Goal: Task Accomplishment & Management: Complete application form

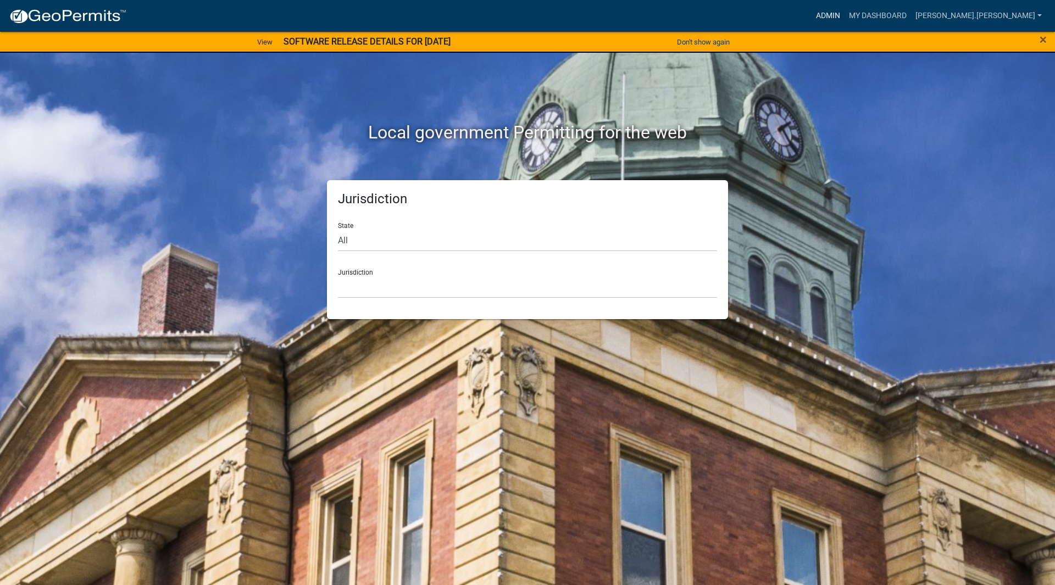
click at [844, 15] on link "Admin" at bounding box center [827, 15] width 33 height 21
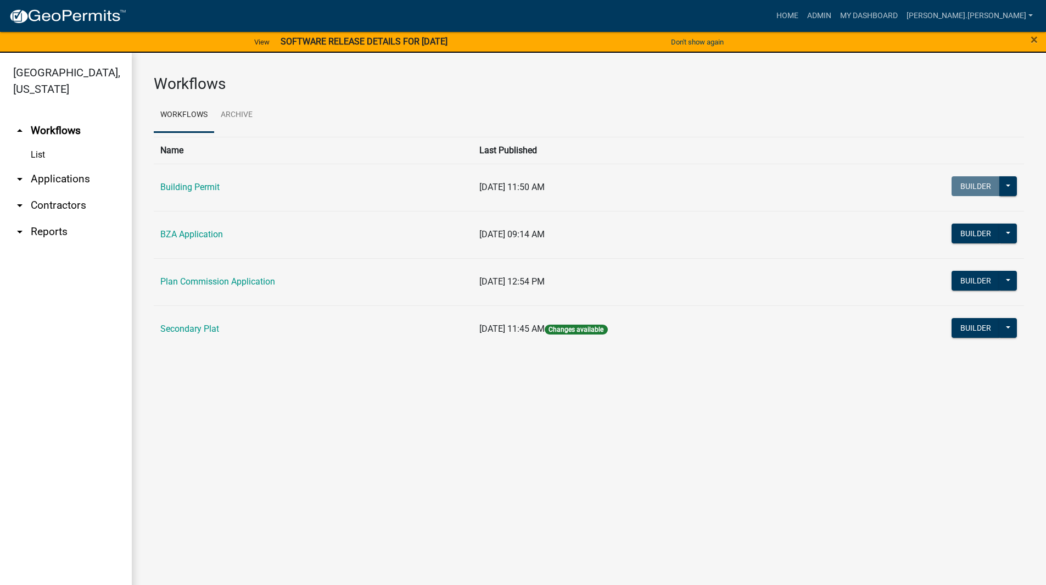
click at [71, 166] on link "arrow_drop_down Applications" at bounding box center [66, 179] width 132 height 26
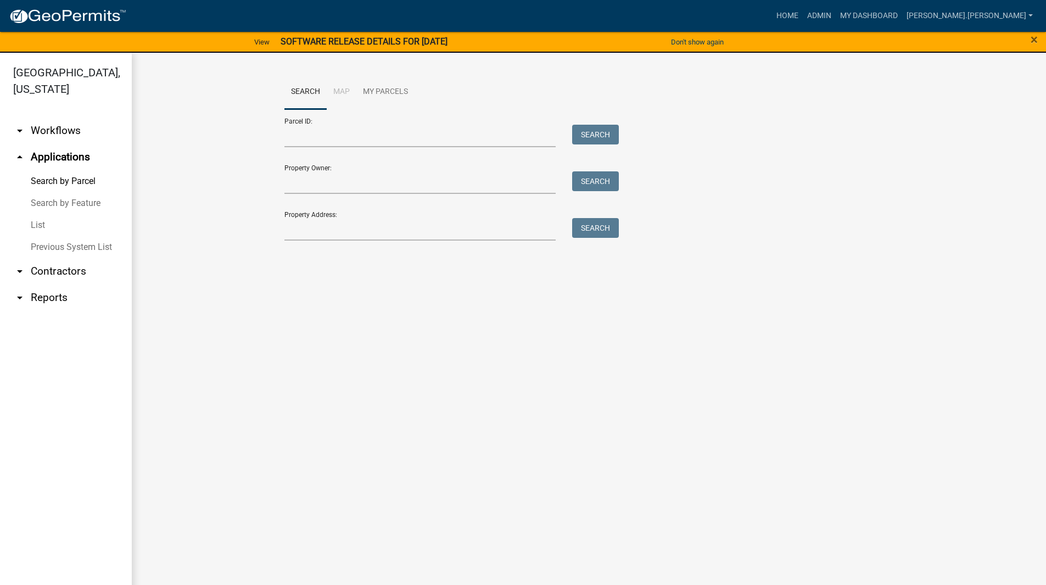
click at [54, 214] on link "List" at bounding box center [66, 225] width 132 height 22
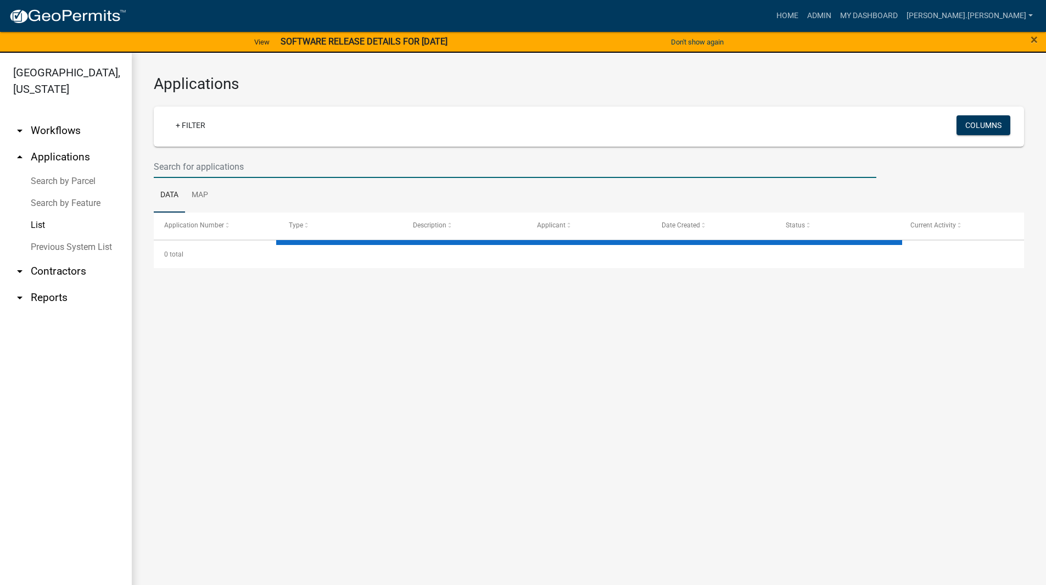
click at [250, 162] on input "text" at bounding box center [515, 166] width 723 height 23
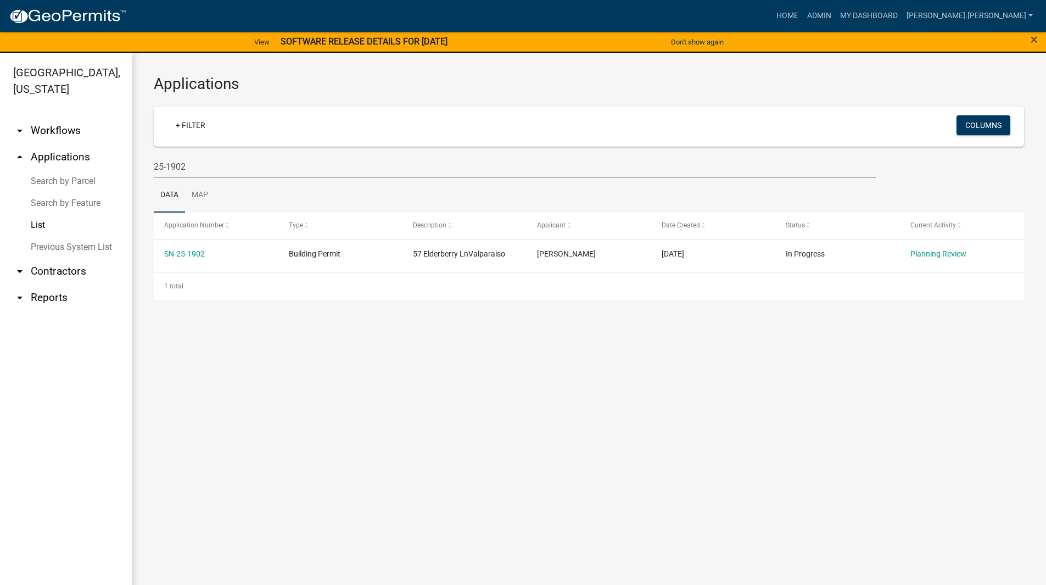
click at [260, 88] on h3 "Applications" at bounding box center [589, 84] width 871 height 19
click at [230, 171] on input "25-1902" at bounding box center [515, 166] width 723 height 23
click at [205, 163] on input "25-1903" at bounding box center [515, 166] width 723 height 23
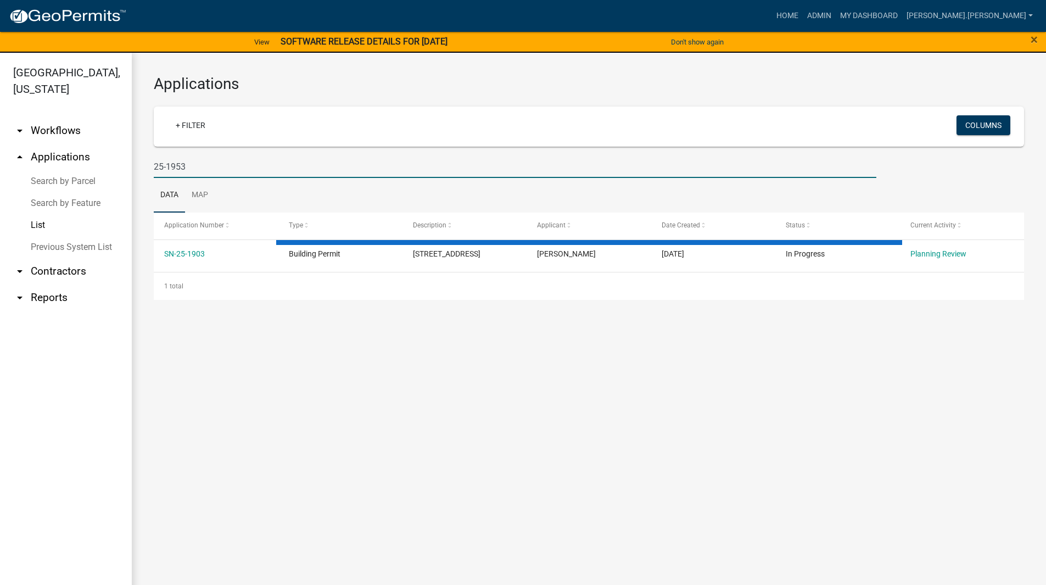
type input "25-1953"
click at [149, 95] on div "Applications + Filter Columns 25-1953 Data Map Application Number Type Descript…" at bounding box center [589, 187] width 915 height 269
click at [147, 95] on div "Applications + Filter Columns 25-1953 Data Map Application Number Type Descript…" at bounding box center [589, 187] width 915 height 269
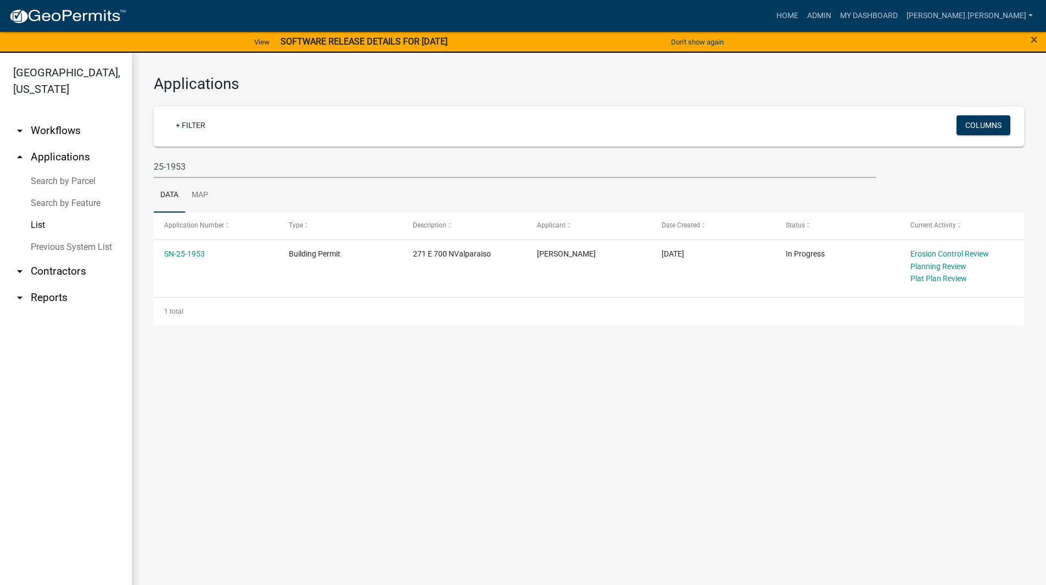
click at [146, 108] on div "Applications + Filter Columns 25-1953 Data Map Application Number Type Descript…" at bounding box center [589, 200] width 915 height 294
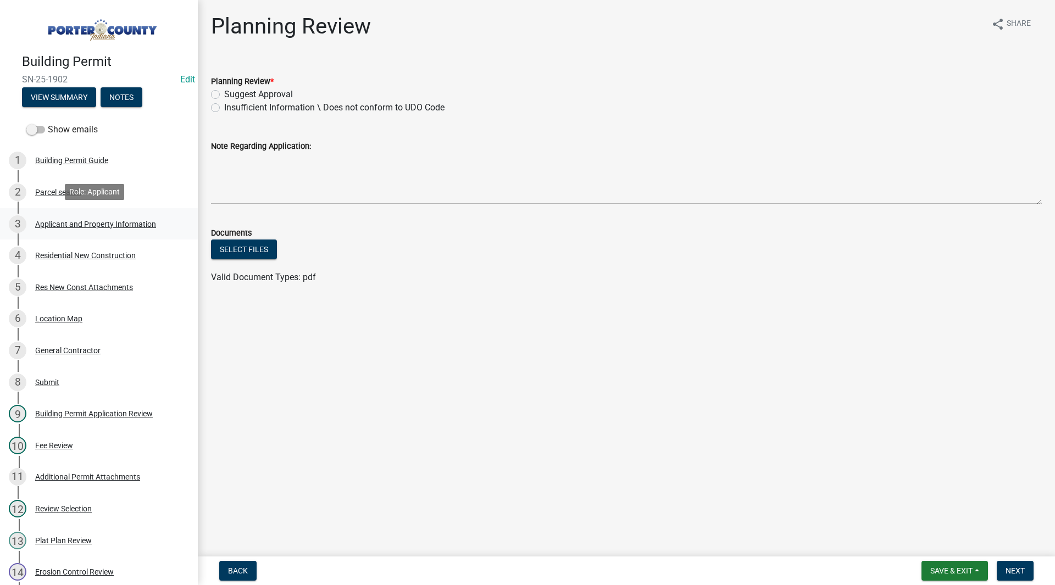
click at [86, 215] on div "3 Applicant and Property Information" at bounding box center [94, 224] width 171 height 18
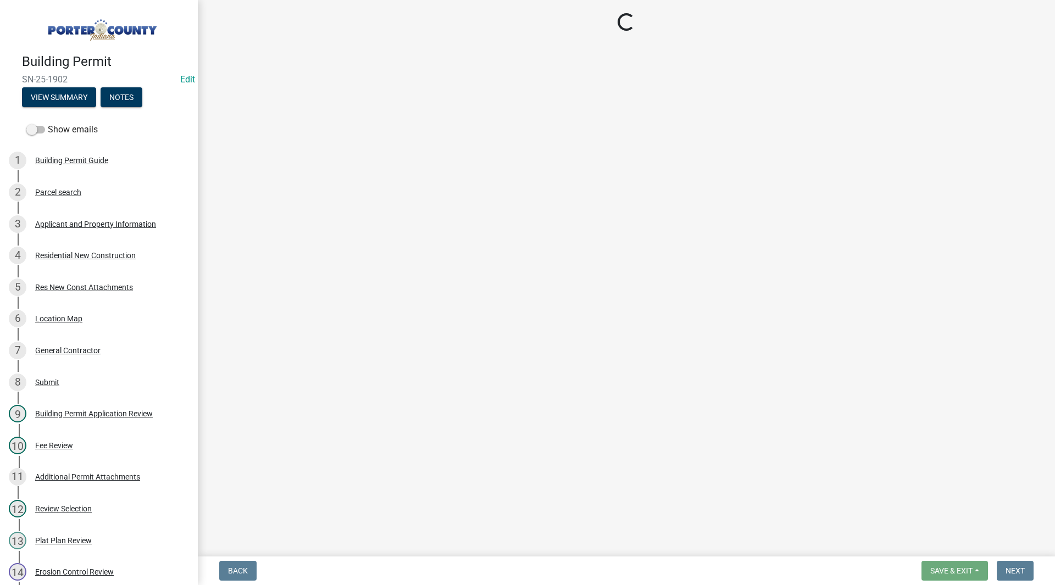
select select "eebc071e-620a-4db8-83e9-cb6b194c67e9"
select select "0ad13e1b-521a-4dc6-9df0-cacdfa0a780b"
select select "e2d1b1d7-ccc9-456b-9e96-e16306515997"
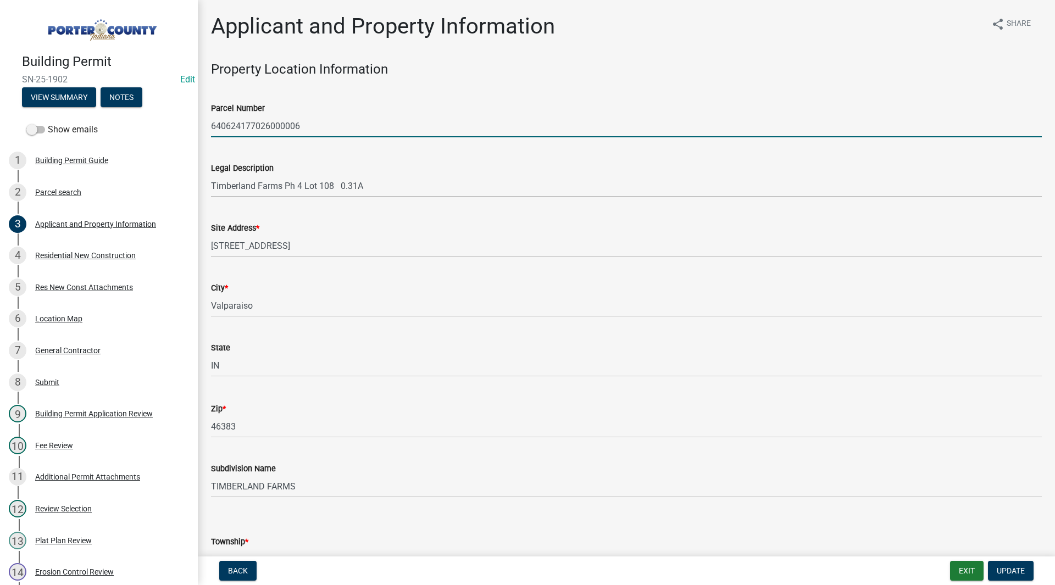
drag, startPoint x: 378, startPoint y: 129, endPoint x: 66, endPoint y: 115, distance: 312.3
click at [66, 115] on div "Building Permit SN-25-1902 Edit View Summary Notes Show emails 1 Building Permi…" at bounding box center [527, 292] width 1055 height 585
click at [330, 119] on input "640624177026000006" at bounding box center [626, 126] width 831 height 23
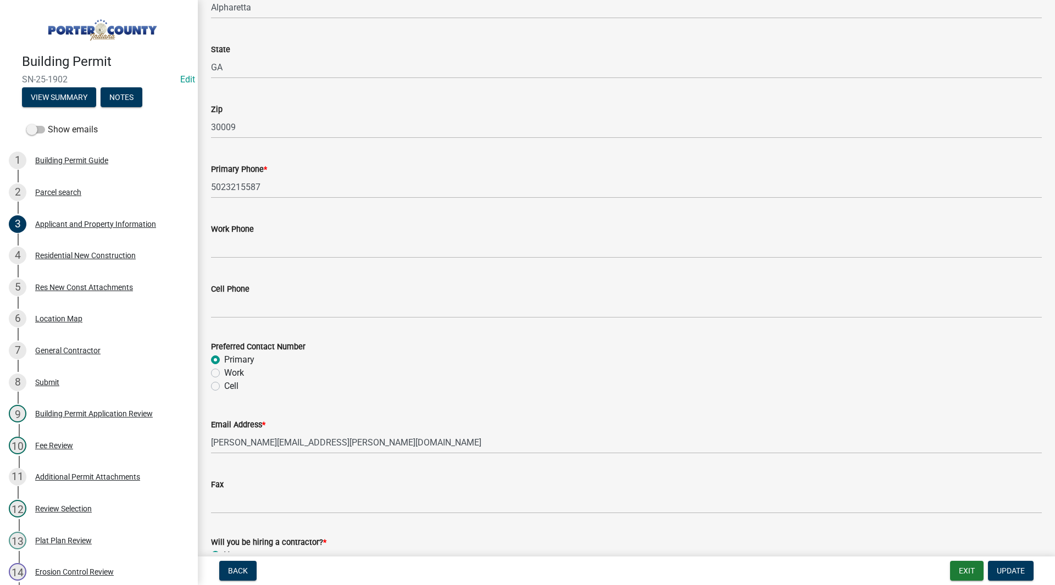
scroll to position [1470, 0]
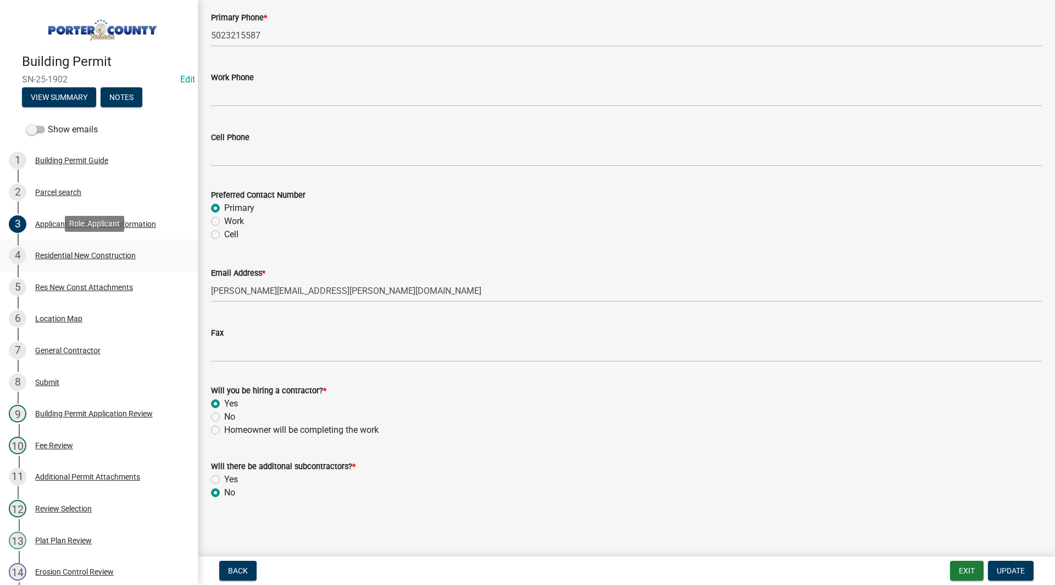
click at [108, 253] on div "Residential New Construction" at bounding box center [85, 256] width 101 height 8
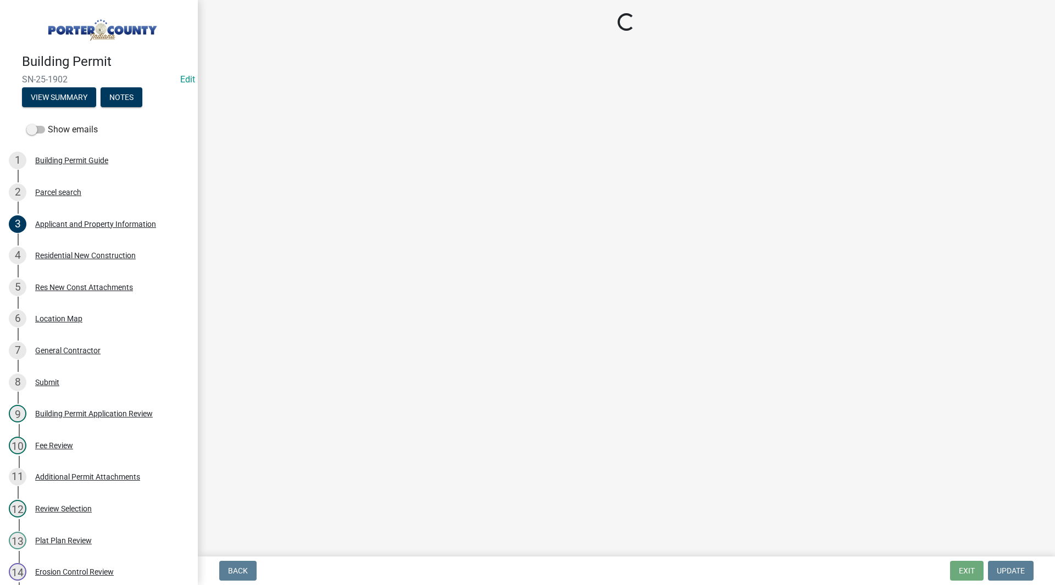
select select "9e518564-4428-4eb4-941b-0b1ac8082854"
select select "ac5c74af-6cd7-44c6-8b3b-d3d049808b18"
select select "b5a5c90e-8d72-4ffd-8079-af89c218e1ea"
select select "bc1034c9-9a5f-4372-bced-1af0bc4c05e7"
select select "fb7c1b5d-c732-494d-9560-ca0fb17ec253"
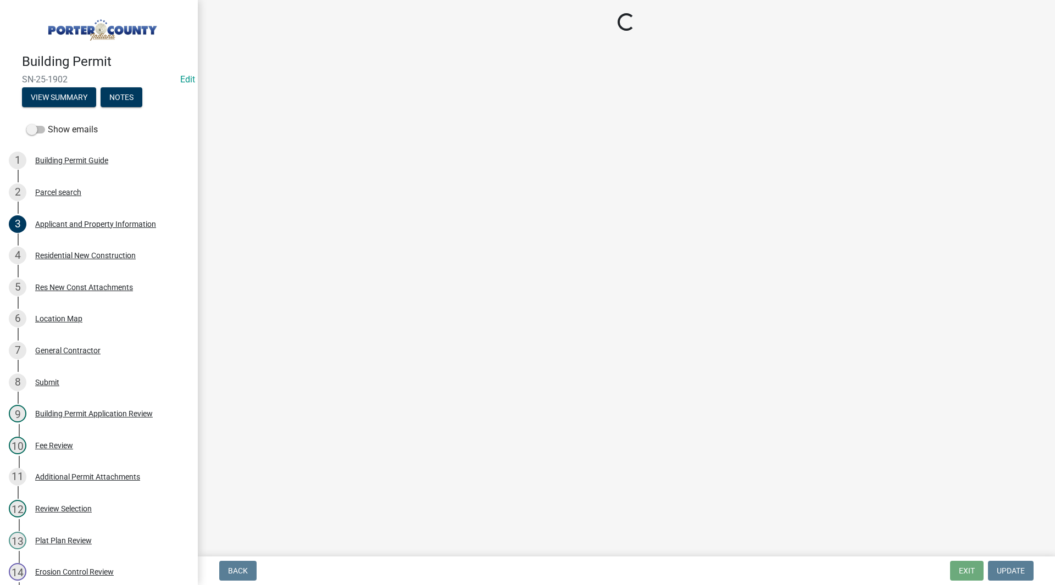
select select "4ed651f6-e774-4e8f-9661-530b5508df77"
select select "bbae15df-4b7c-4889-a1a2-bdce83955e33"
select select "d3842ca8-a9b0-43e7-b24f-ba0c572b5ff6"
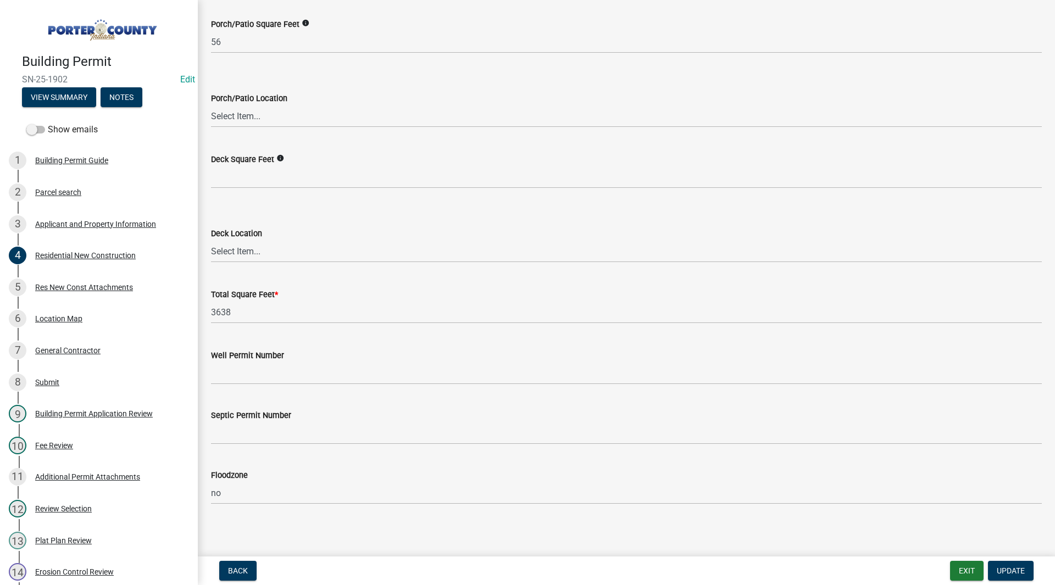
scroll to position [2841, 0]
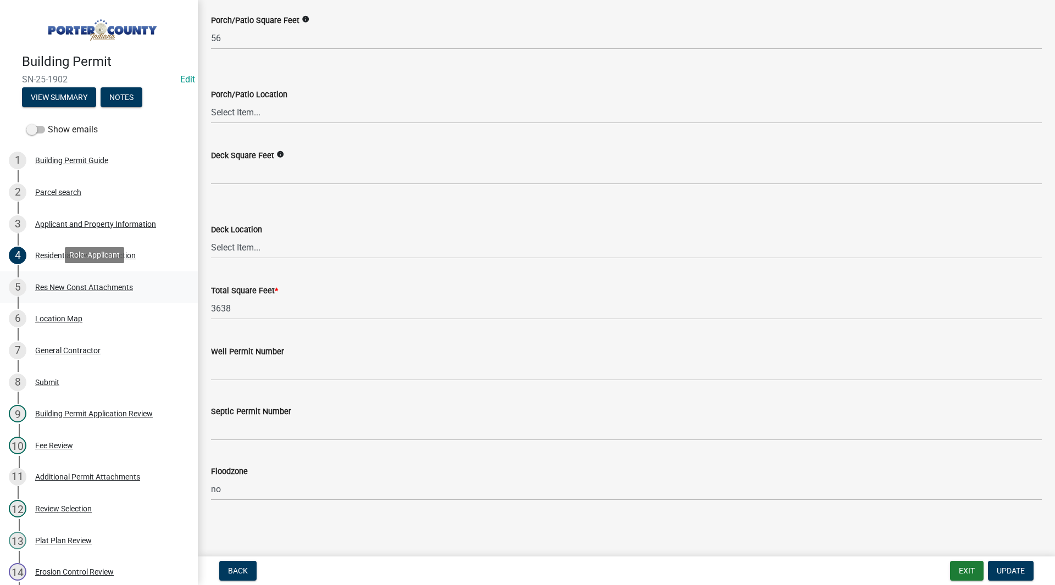
click at [93, 284] on div "Res New Const Attachments" at bounding box center [84, 287] width 98 height 8
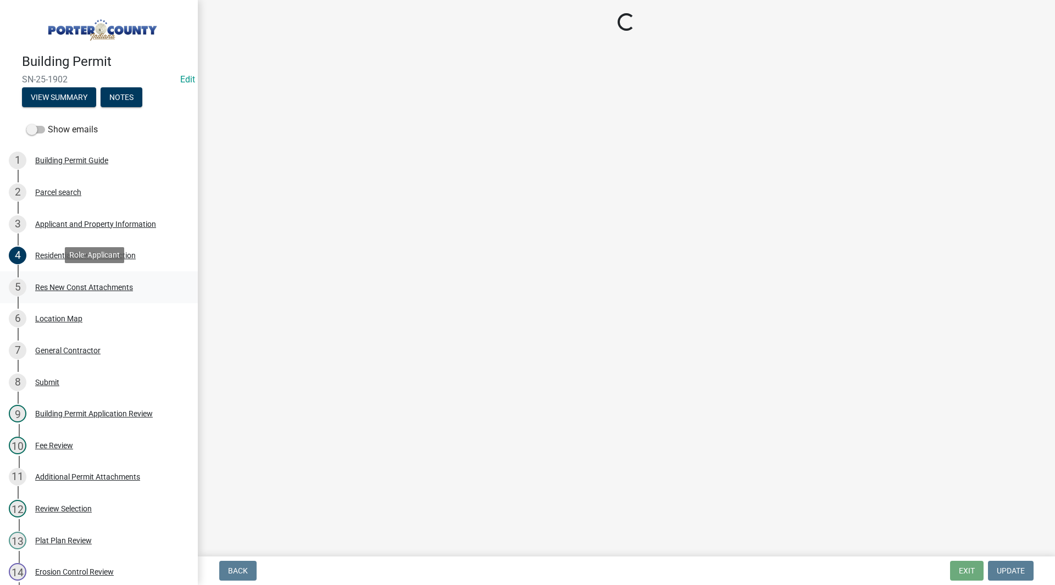
scroll to position [0, 0]
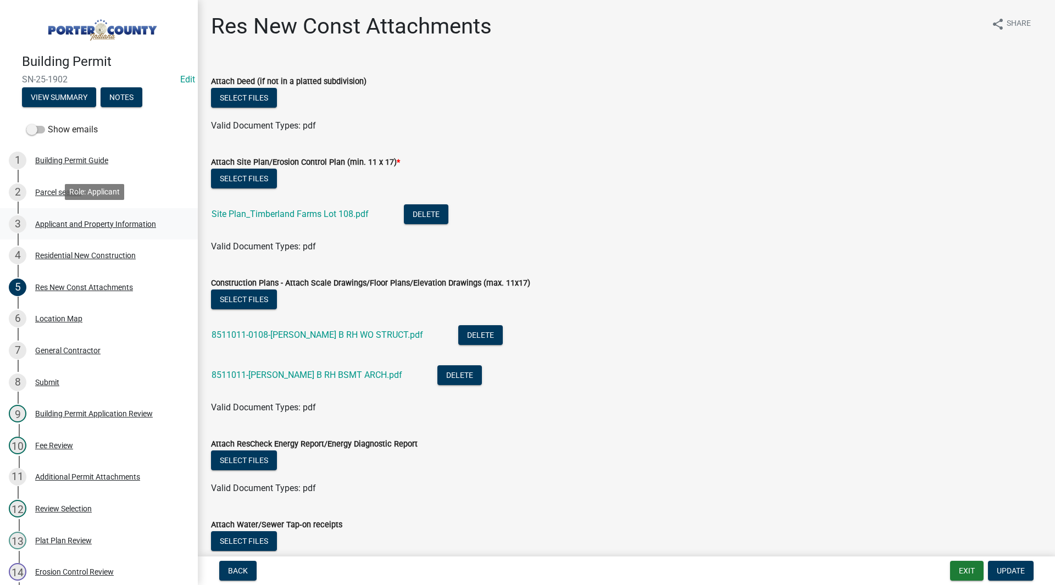
click at [120, 210] on link "3 Applicant and Property Information" at bounding box center [99, 224] width 198 height 32
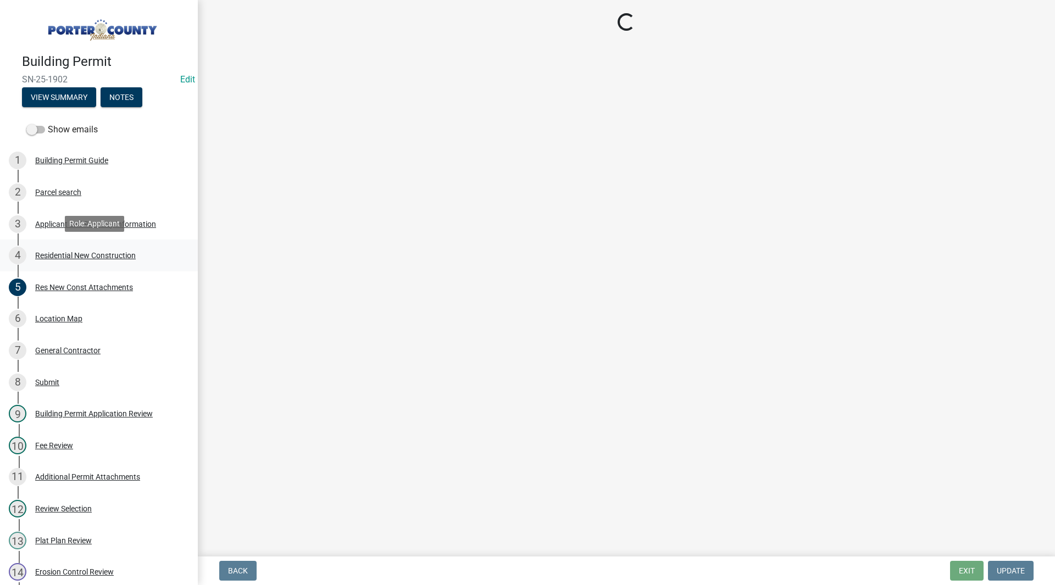
click at [125, 242] on link "4 Residential New Construction" at bounding box center [99, 256] width 198 height 32
select select "eebc071e-620a-4db8-83e9-cb6b194c67e9"
select select "0ad13e1b-521a-4dc6-9df0-cacdfa0a780b"
select select "e2d1b1d7-ccc9-456b-9e96-e16306515997"
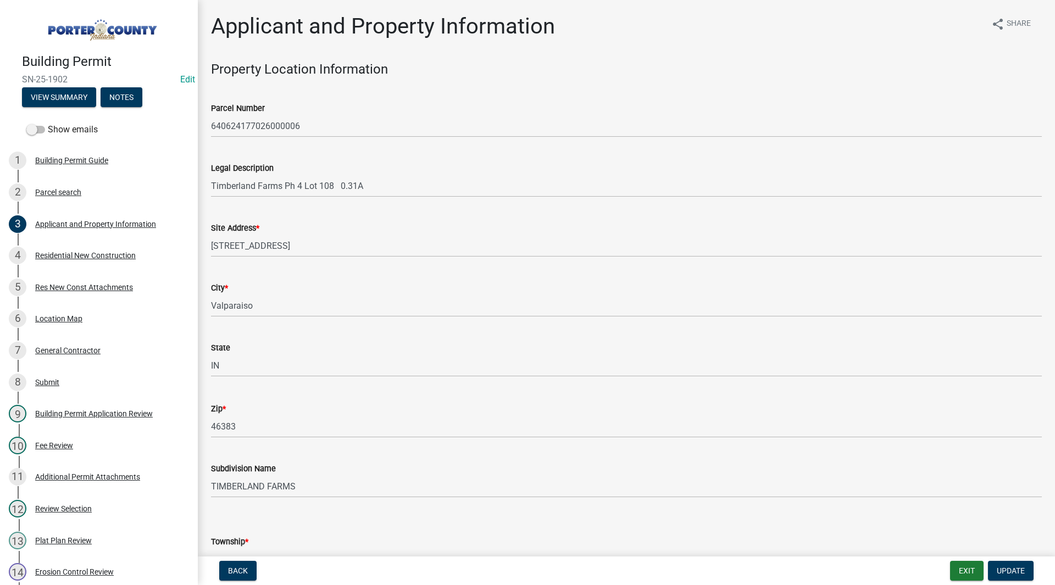
select select "9e518564-4428-4eb4-941b-0b1ac8082854"
select select "ac5c74af-6cd7-44c6-8b3b-d3d049808b18"
select select "b5a5c90e-8d72-4ffd-8079-af89c218e1ea"
select select "bc1034c9-9a5f-4372-bced-1af0bc4c05e7"
select select "fb7c1b5d-c732-494d-9560-ca0fb17ec253"
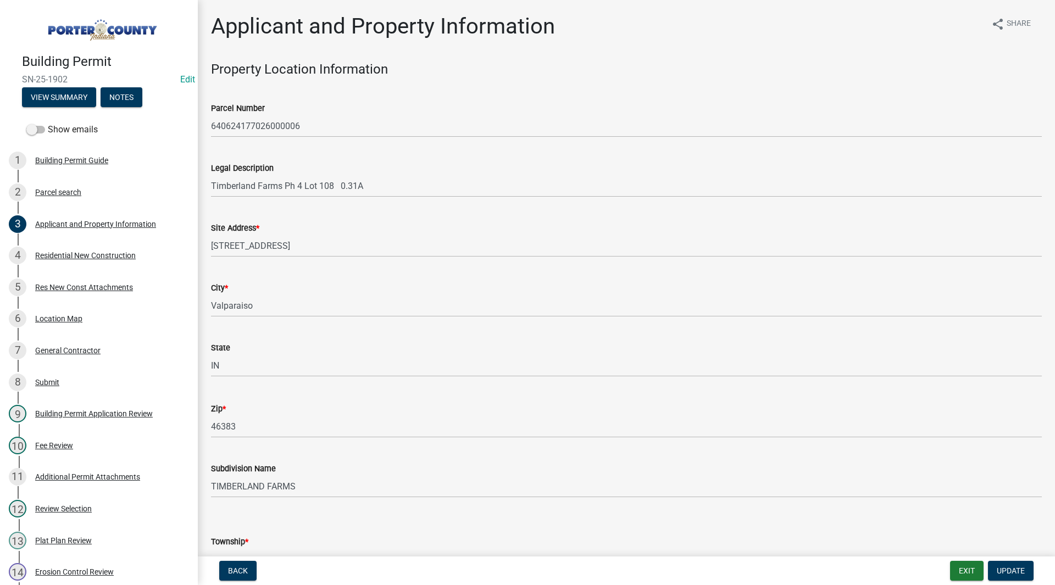
select select "4ed651f6-e774-4e8f-9661-530b5508df77"
select select "bbae15df-4b7c-4889-a1a2-bdce83955e33"
select select "d3842ca8-a9b0-43e7-b24f-ba0c572b5ff6"
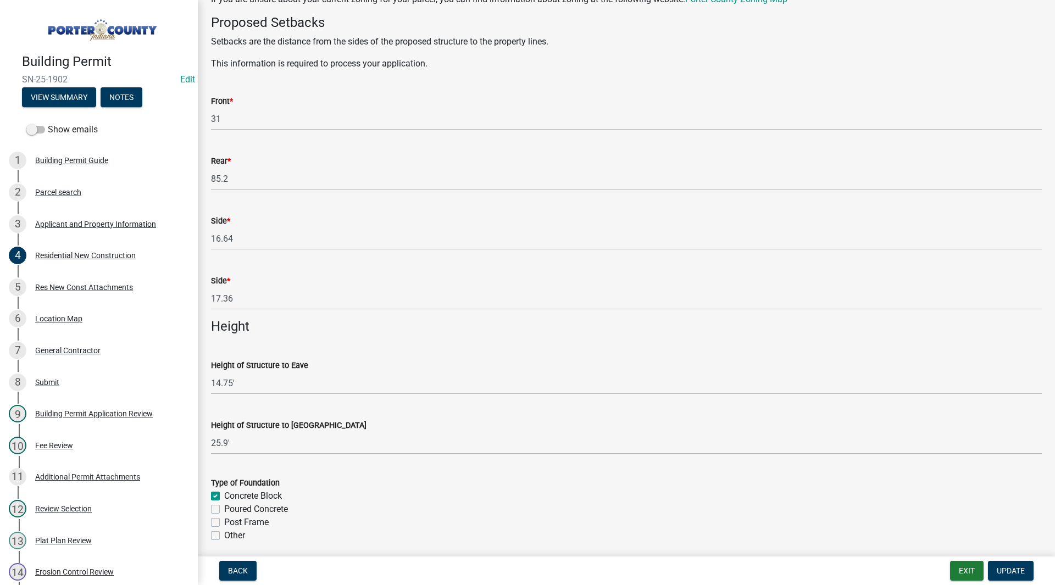
scroll to position [1083, 0]
click at [62, 283] on div "Res New Const Attachments" at bounding box center [84, 287] width 98 height 8
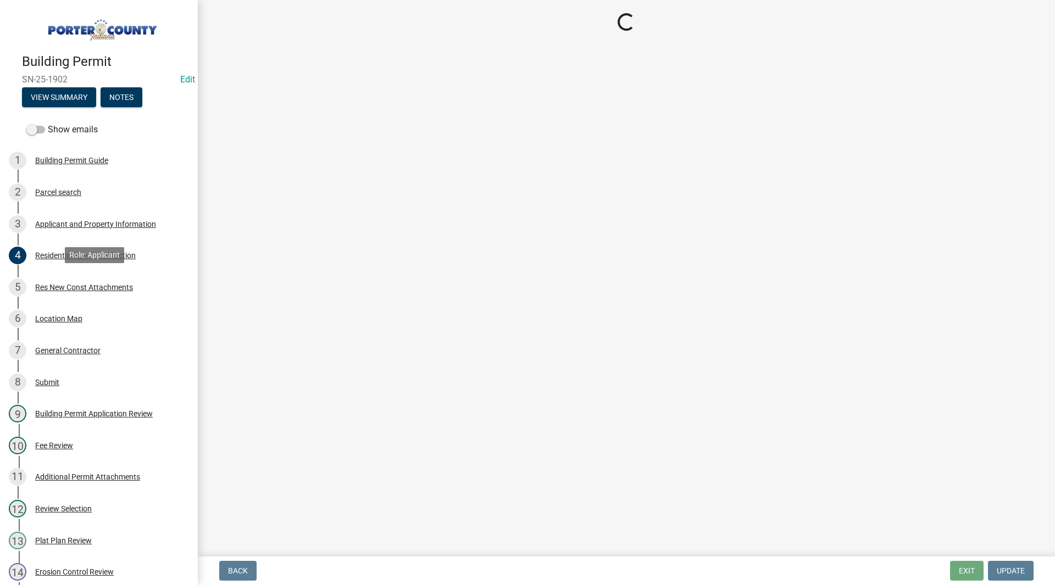
scroll to position [0, 0]
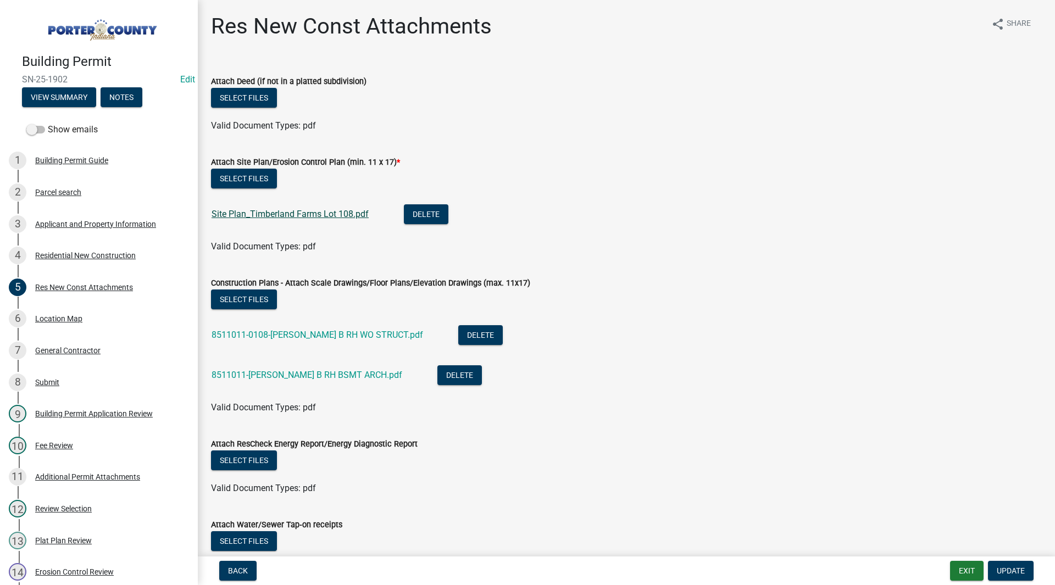
click at [275, 214] on link "Site Plan_Timberland Farms Lot 108.pdf" at bounding box center [289, 214] width 157 height 10
click at [335, 337] on link "8511011-0108-[PERSON_NAME] B RH WO STRUCT.pdf" at bounding box center [316, 335] width 211 height 10
click at [322, 380] on link "8511011-[PERSON_NAME] B RH BSMT ARCH.pdf" at bounding box center [306, 375] width 191 height 10
click at [506, 164] on div "Attach Site Plan/Erosion Control Plan (min. 11 x 17) *" at bounding box center [626, 161] width 831 height 13
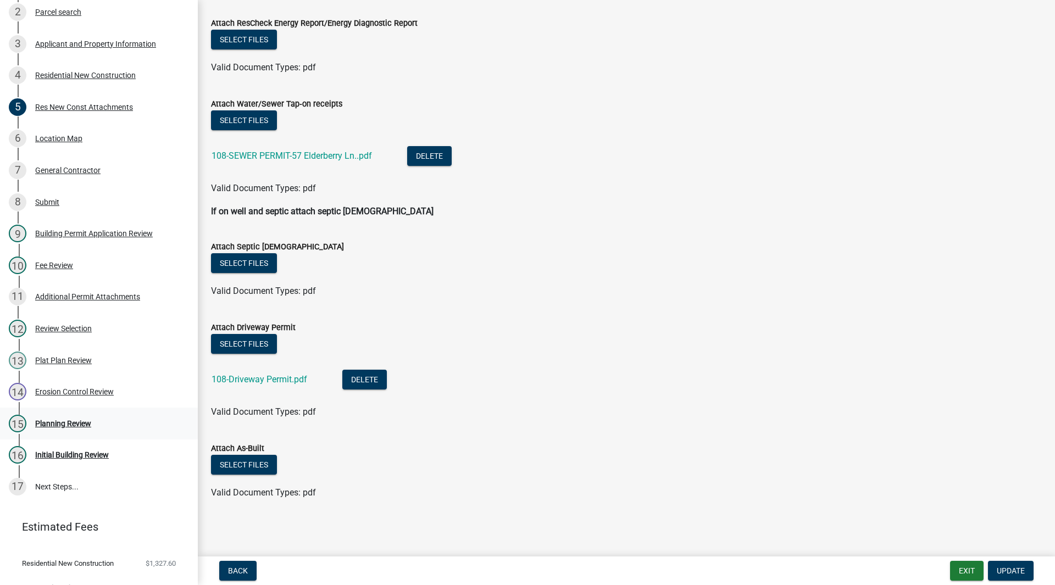
scroll to position [198, 0]
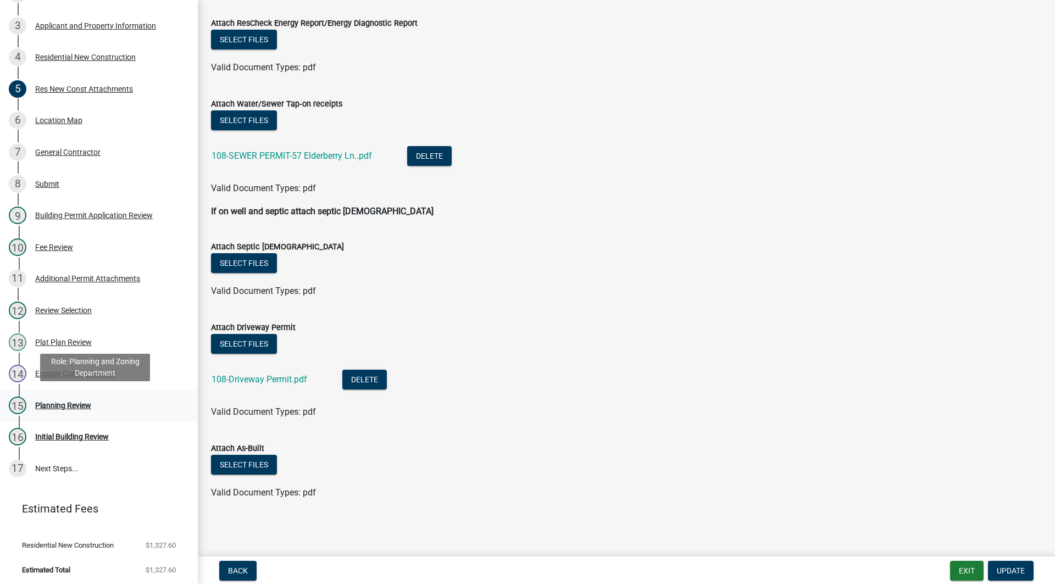
click at [58, 402] on div "Planning Review" at bounding box center [63, 406] width 56 height 8
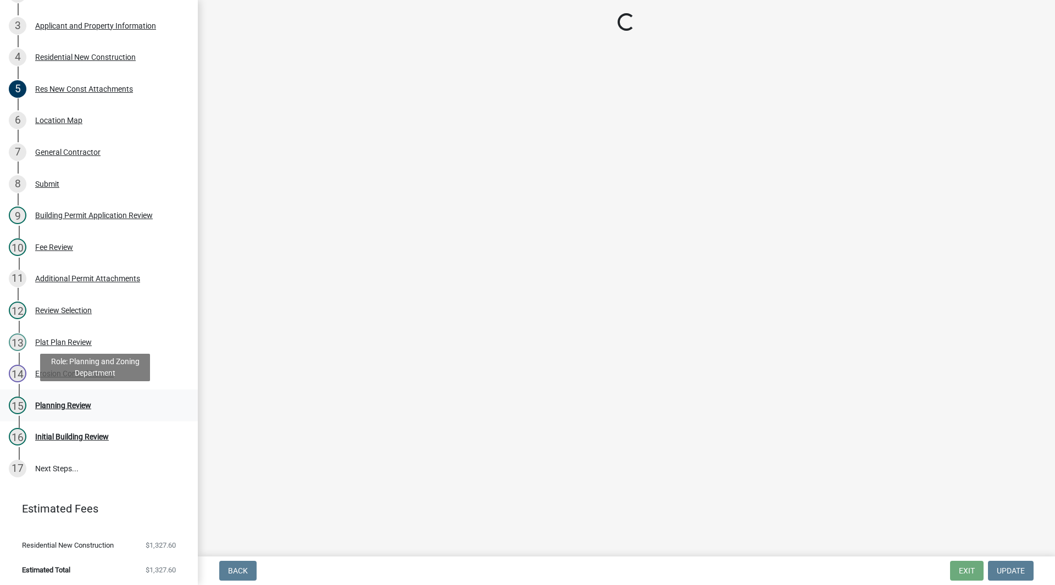
scroll to position [0, 0]
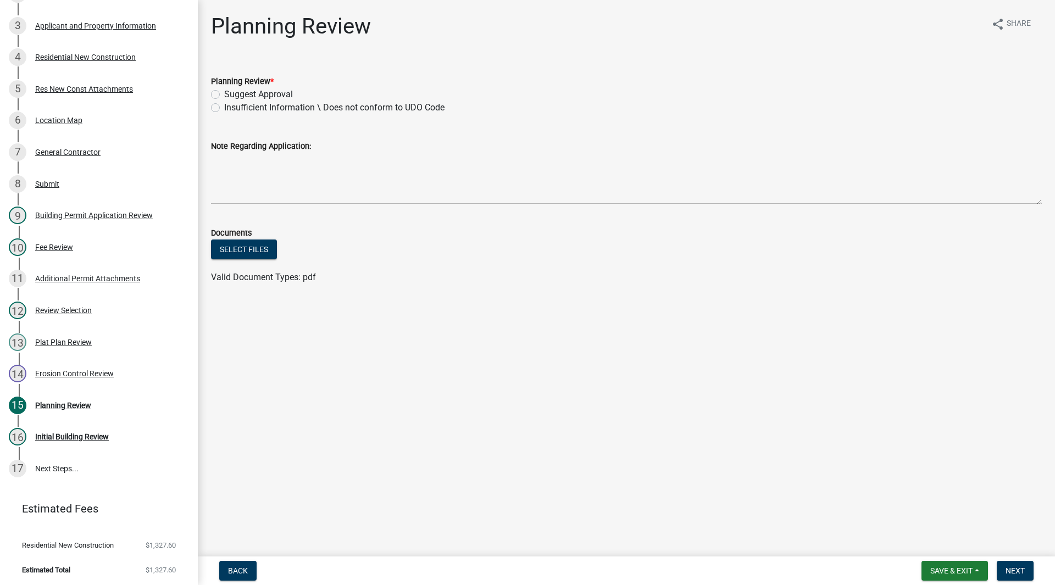
click at [246, 97] on label "Suggest Approval" at bounding box center [258, 94] width 69 height 13
click at [231, 95] on input "Suggest Approval" at bounding box center [227, 91] width 7 height 7
radio input "true"
click at [1011, 575] on span "Next" at bounding box center [1014, 570] width 19 height 9
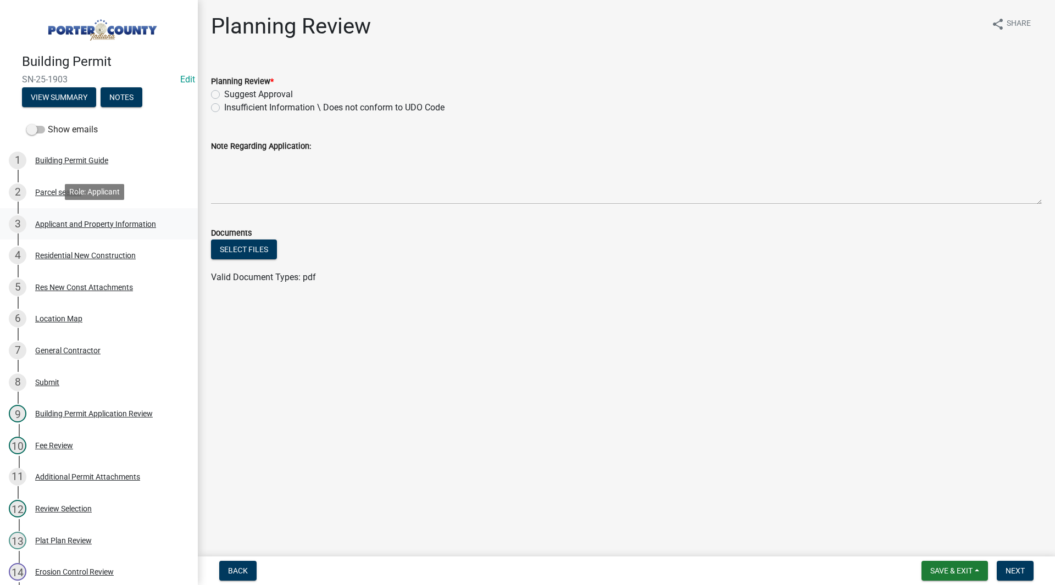
click at [112, 220] on div "Applicant and Property Information" at bounding box center [95, 224] width 121 height 8
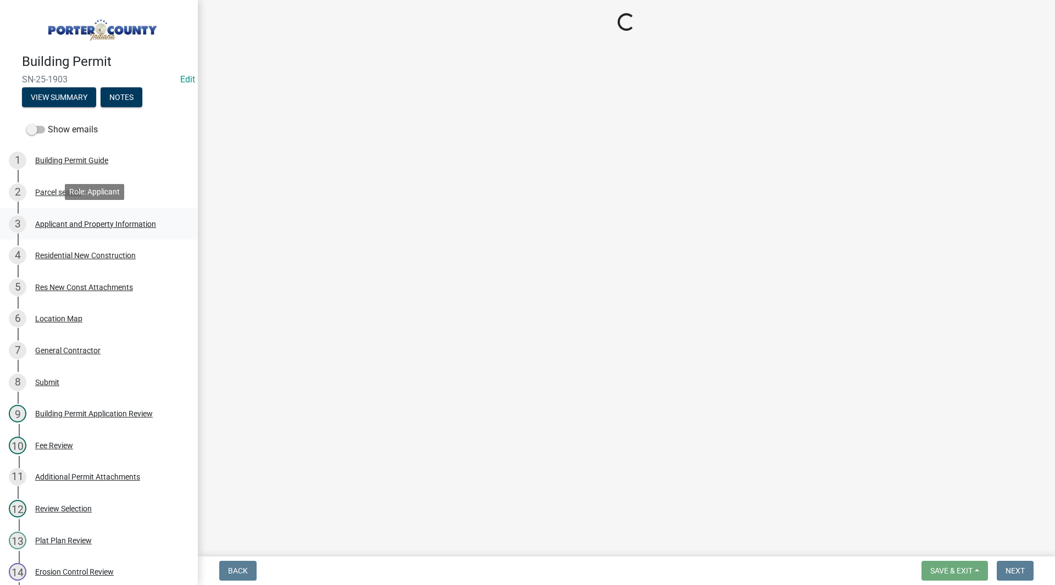
select select "eebc071e-620a-4db8-83e9-cb6b194c67e9"
select select "0ad13e1b-521a-4dc6-9df0-cacdfa0a780b"
select select "e2d1b1d7-ccc9-456b-9e96-e16306515997"
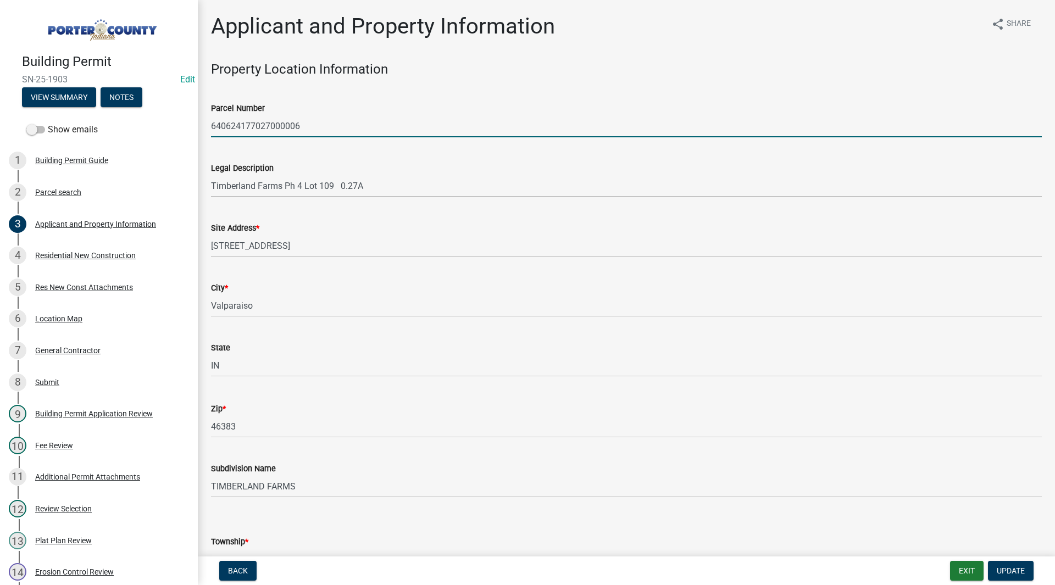
drag, startPoint x: 322, startPoint y: 125, endPoint x: 171, endPoint y: 108, distance: 152.0
click at [171, 108] on div "Building Permit SN-25-1903 Edit View Summary Notes Show emails 1 Building Permi…" at bounding box center [527, 292] width 1055 height 585
click at [311, 100] on div "Parcel Number 640624177027000006" at bounding box center [626, 111] width 831 height 51
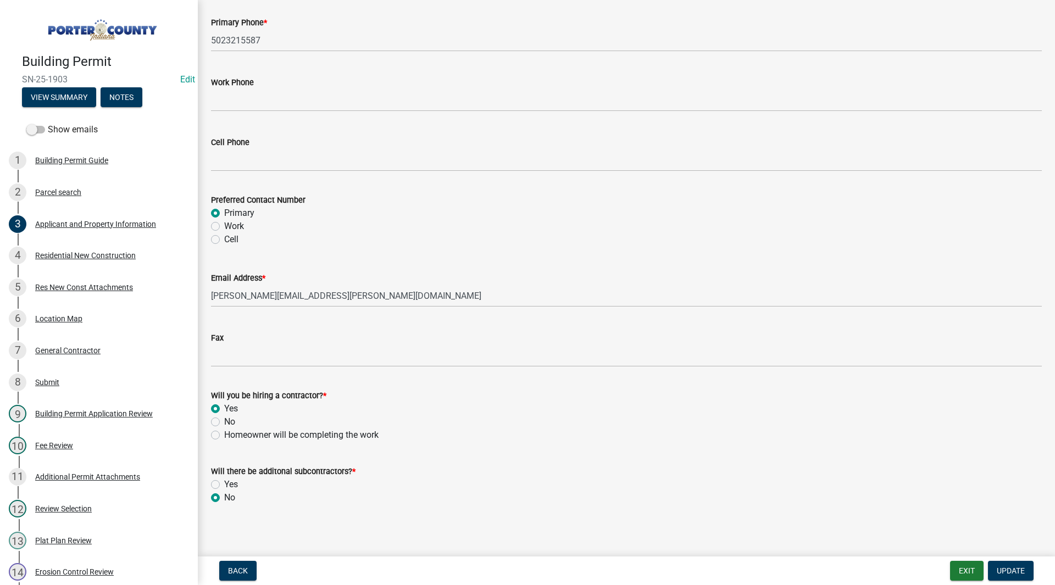
scroll to position [1470, 0]
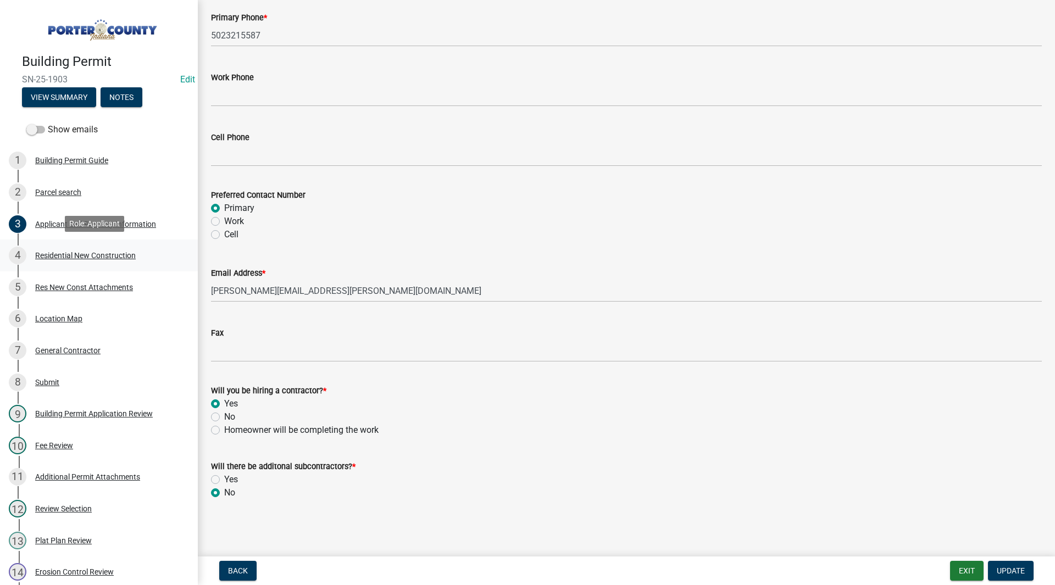
click at [103, 242] on link "4 Residential New Construction" at bounding box center [99, 256] width 198 height 32
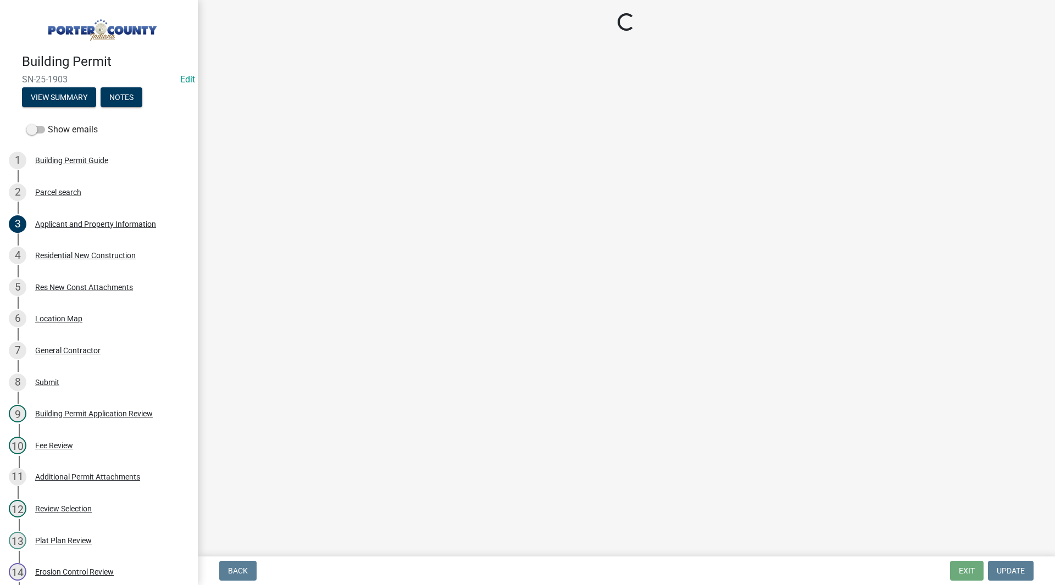
select select "9e518564-4428-4eb4-941b-0b1ac8082854"
select select "ac5c74af-6cd7-44c6-8b3b-d3d049808b18"
select select "b5a5c90e-8d72-4ffd-8079-af89c218e1ea"
select select "bc1034c9-9a5f-4372-bced-1af0bc4c05e7"
select select "7ba8615f-7d0b-4559-8263-a59f3bb0b80e"
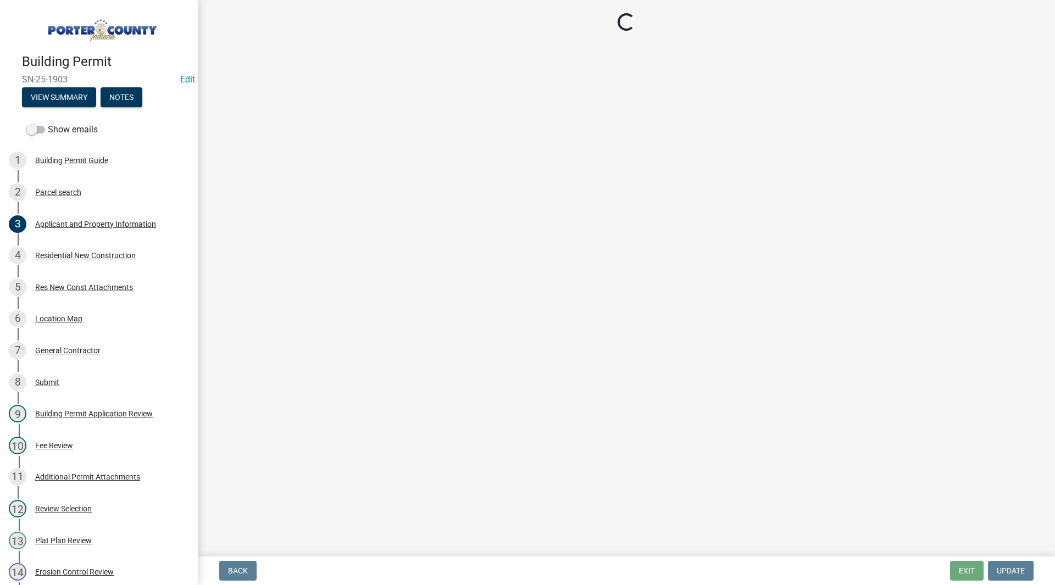
select select "4ed651f6-e774-4e8f-9661-530b5508df77"
select select "bbae15df-4b7c-4889-a1a2-bdce83955e33"
select select "d3842ca8-a9b0-43e7-b24f-ba0c572b5ff6"
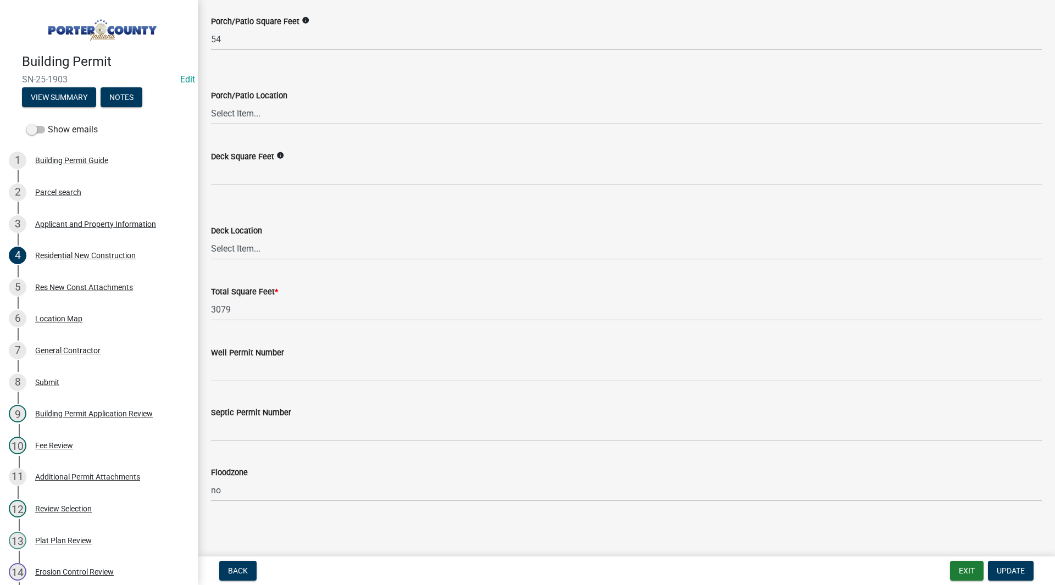
scroll to position [2841, 0]
click at [80, 289] on div "Res New Const Attachments" at bounding box center [84, 287] width 98 height 8
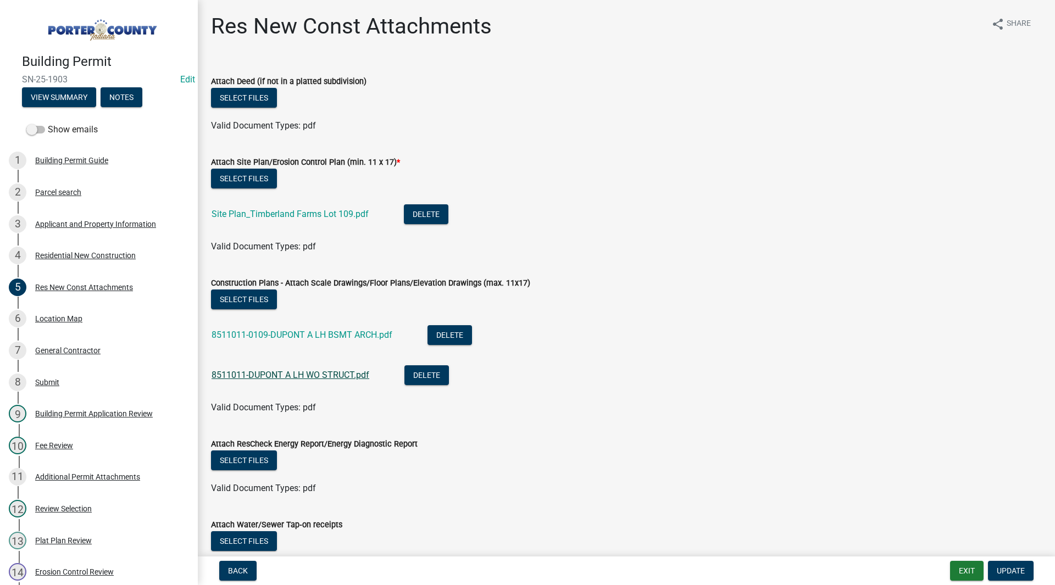
click at [317, 379] on link "8511011-DUPONT A LH WO STRUCT.pdf" at bounding box center [290, 375] width 158 height 10
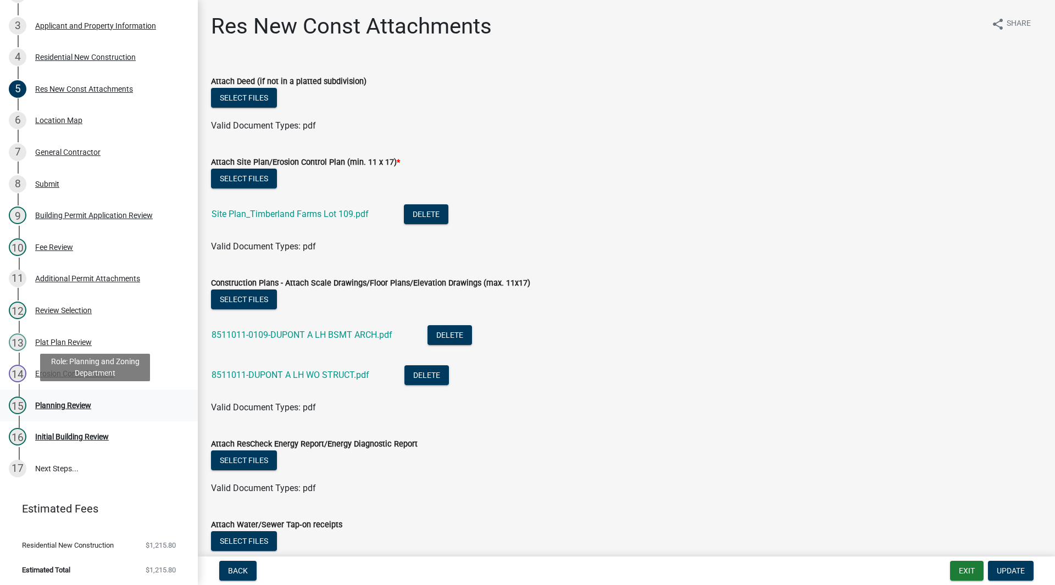
click at [92, 400] on div "15 Planning Review" at bounding box center [94, 406] width 171 height 18
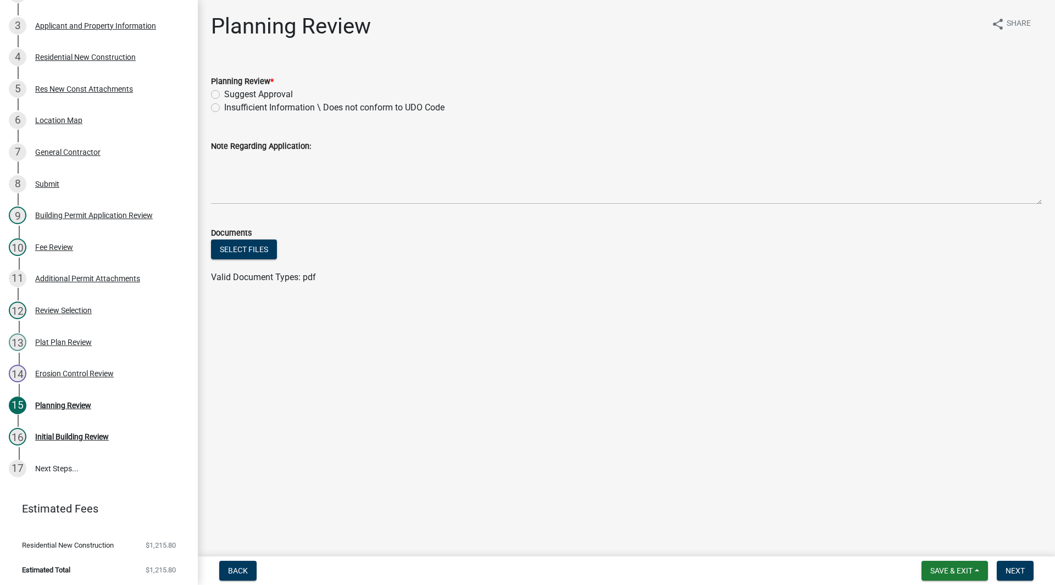
click at [224, 97] on label "Suggest Approval" at bounding box center [258, 94] width 69 height 13
click at [224, 95] on input "Suggest Approval" at bounding box center [227, 91] width 7 height 7
radio input "true"
click at [280, 299] on div "Planning Review share Share Planning Review * Suggest Approval Insufficient Inf…" at bounding box center [626, 158] width 847 height 291
drag, startPoint x: 271, startPoint y: 274, endPoint x: 334, endPoint y: 271, distance: 63.2
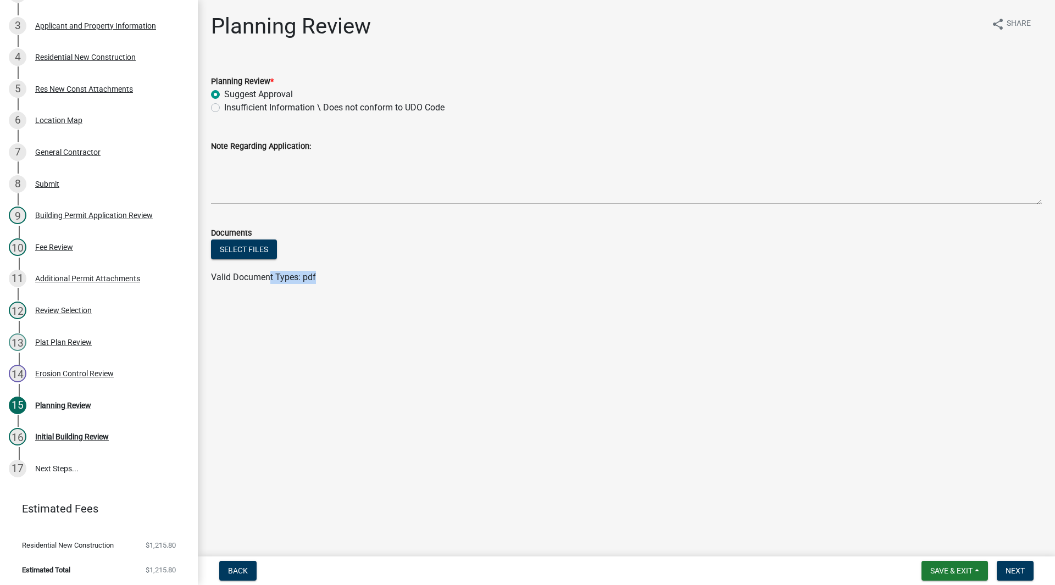
click at [334, 271] on div "Valid Document Types: pdf" at bounding box center [626, 277] width 847 height 13
click at [334, 273] on div "Valid Document Types: pdf" at bounding box center [626, 277] width 847 height 13
click at [323, 303] on div "Planning Review share Share Planning Review * Suggest Approval Insufficient Inf…" at bounding box center [626, 158] width 847 height 291
click at [1010, 564] on button "Next" at bounding box center [1014, 571] width 37 height 20
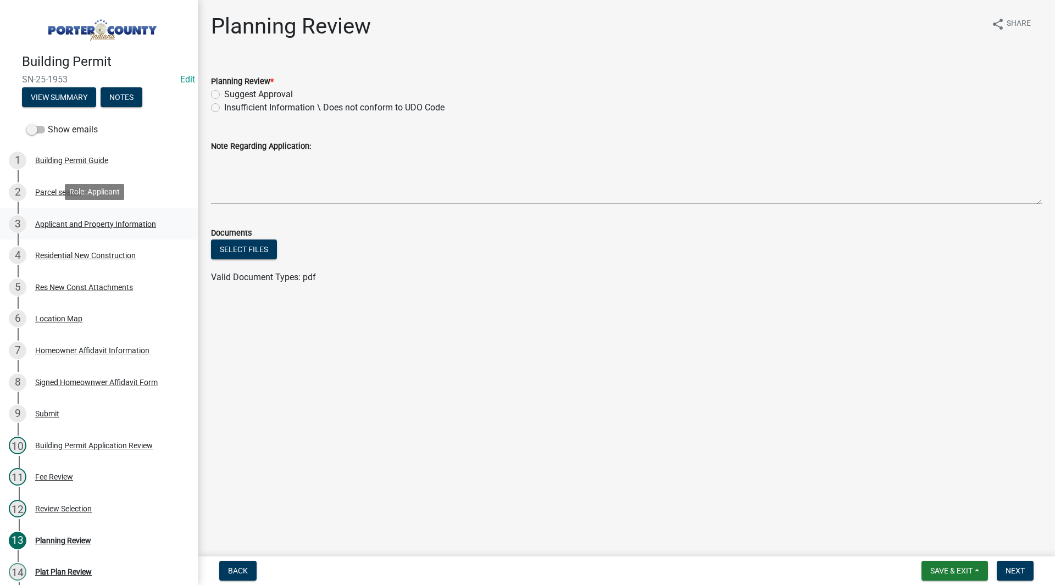
click at [110, 215] on div "3 Applicant and Property Information" at bounding box center [94, 224] width 171 height 18
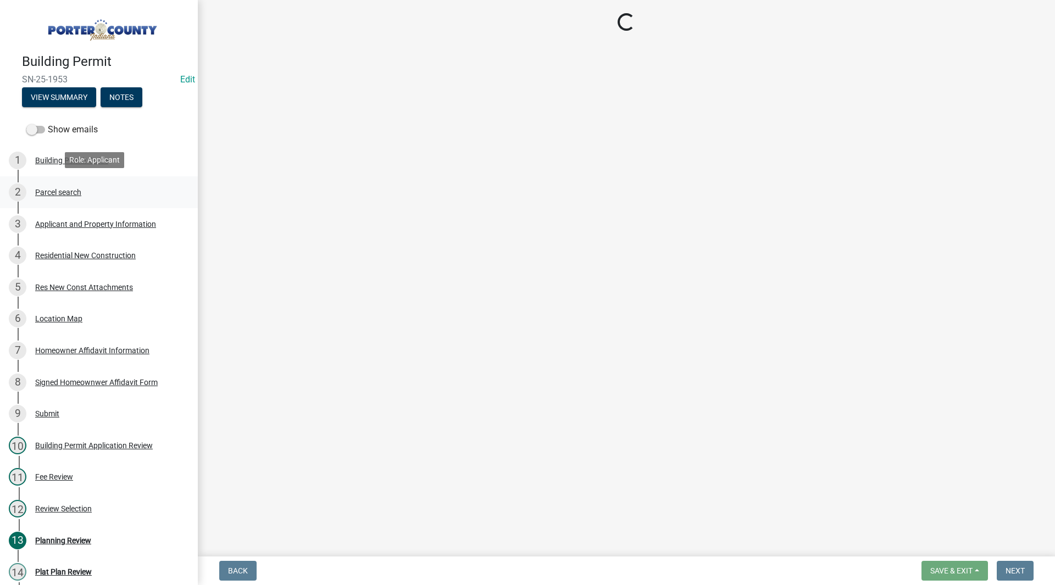
select select "403f4b3c-c23a-4b9f-b6b7-b4f73366513c"
select select "ea6751d4-6bf7-4a16-89ee-f7801ab82aa1"
select select "e2d1b1d7-ccc9-456b-9e96-e16306515997"
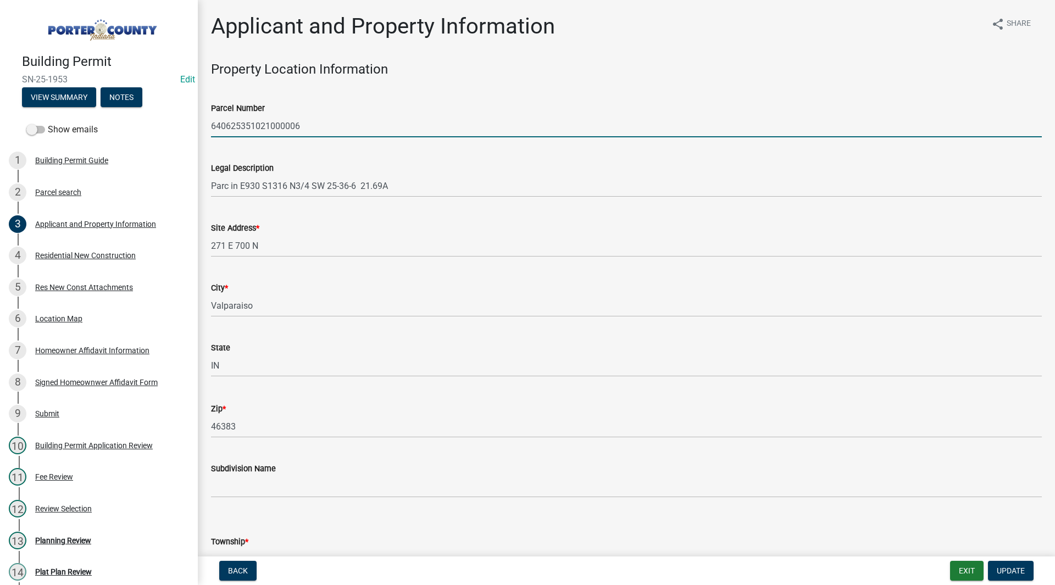
drag, startPoint x: 311, startPoint y: 124, endPoint x: 209, endPoint y: 127, distance: 101.7
click at [209, 127] on div "Parcel Number 640625351021000006" at bounding box center [626, 111] width 847 height 51
click at [245, 155] on div "Legal Description Parc in E930 S1316 N3/4 SW 25-36-6 21.69A" at bounding box center [626, 171] width 831 height 51
click at [304, 204] on wm-data-entity-input "Legal Description Parc in E930 S1316 N3/4 SW 25-36-6 21.69A" at bounding box center [626, 176] width 831 height 60
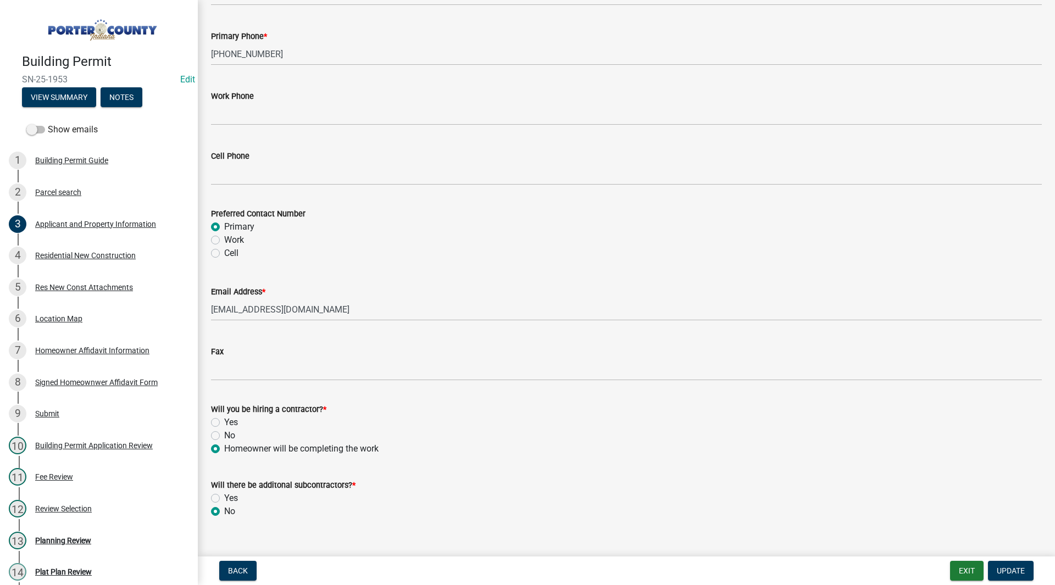
scroll to position [1470, 0]
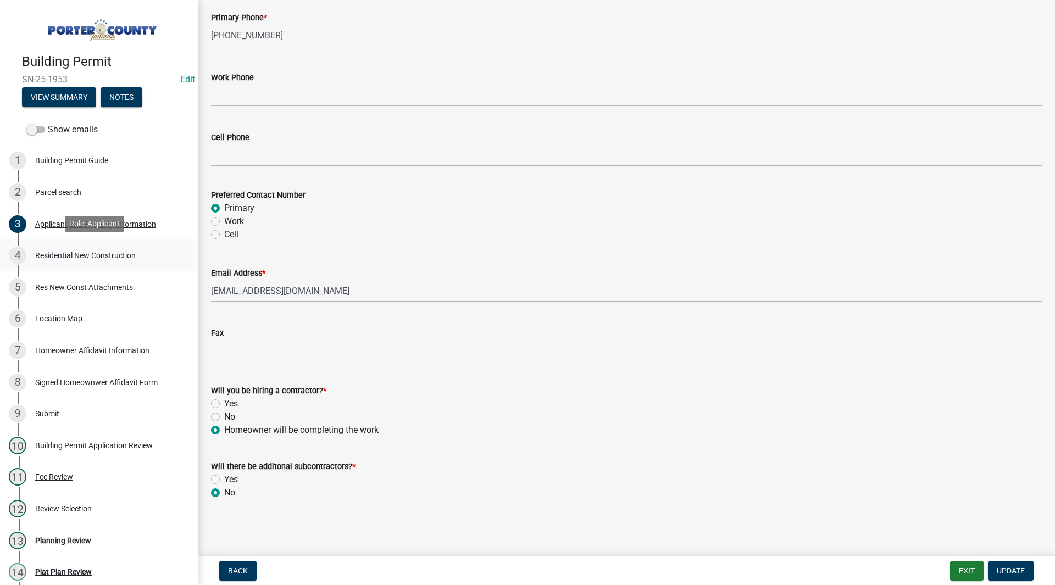
click at [128, 258] on div "4 Residential New Construction" at bounding box center [94, 256] width 171 height 18
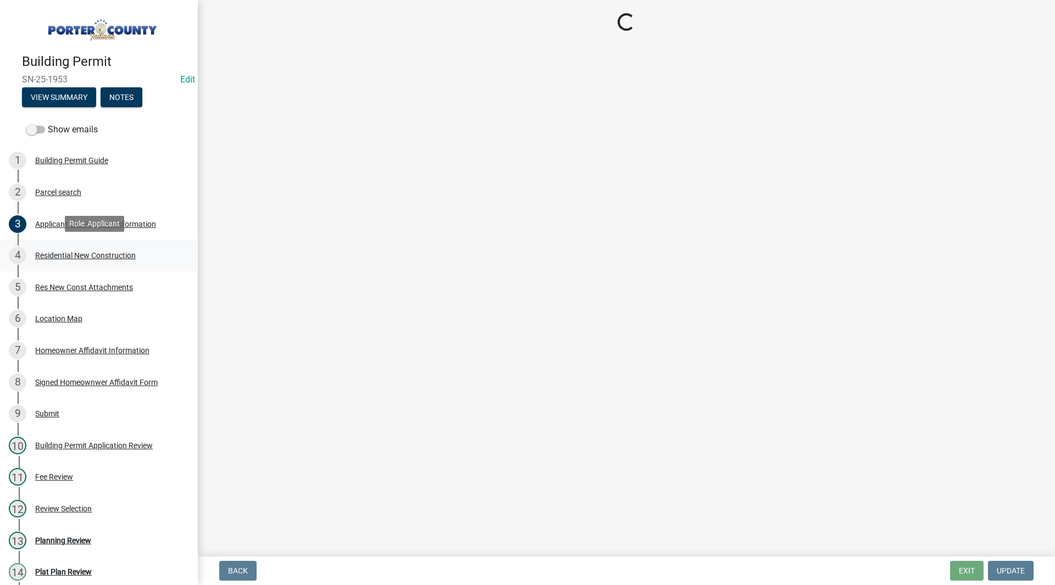
scroll to position [0, 0]
select select "9e518564-4428-4eb4-941b-0b1ac8082854"
select select "68e86ab4-d09c-4fda-bc2a-127ac99089df"
select select "09fa7944-733a-4e35-af6b-858ed678d785"
select select "bc1034c9-9a5f-4372-bced-1af0bc4c05e7"
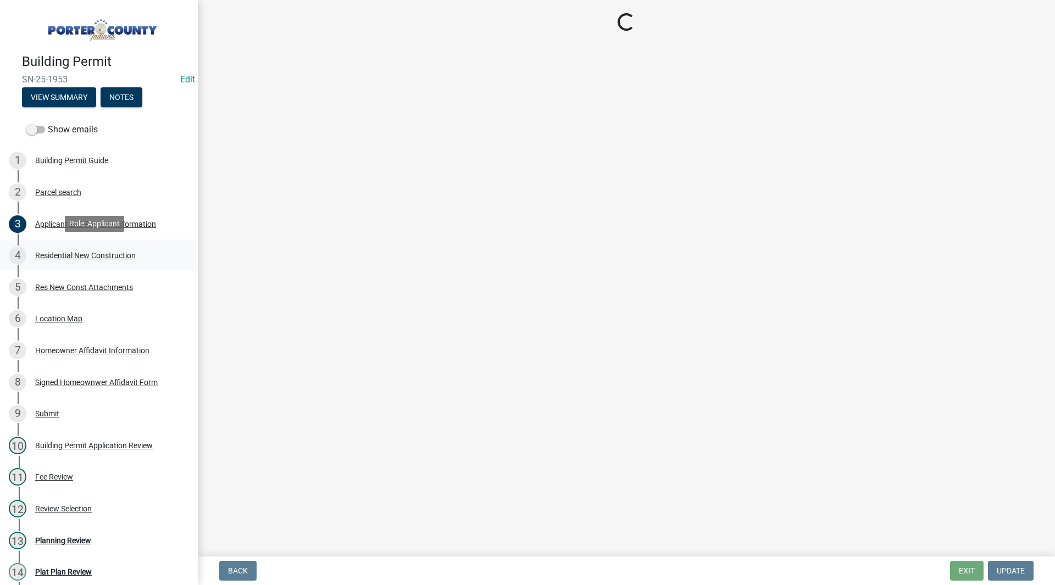
select select "fb7c1b5d-c732-494d-9560-ca0fb17ec253"
select select "a7554658-1ff0-4ba4-86bb-30b1109b1a56"
select select "92747b37-43da-4e1b-93c6-74094d0399f2"
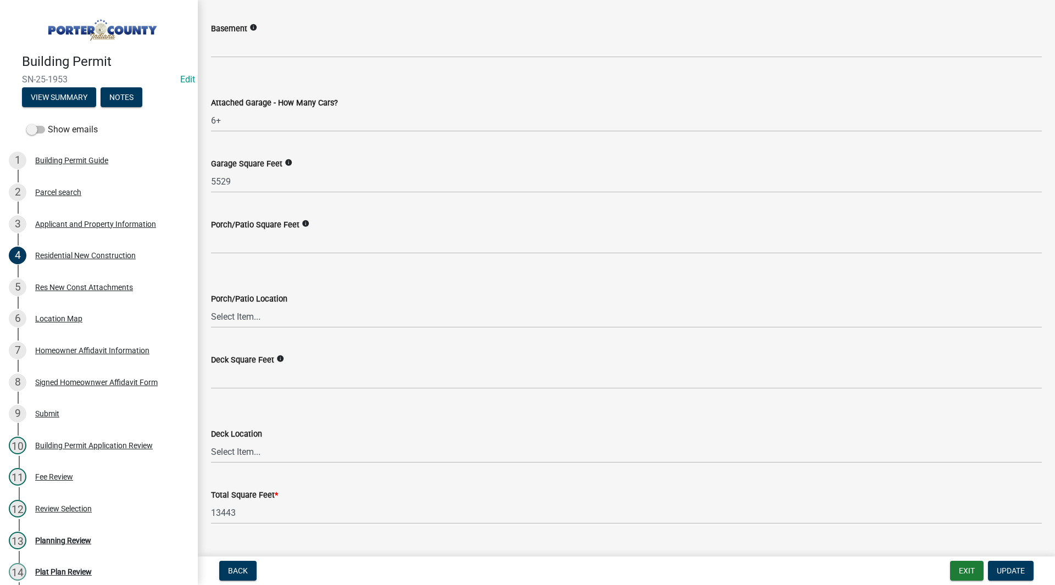
scroll to position [2841, 0]
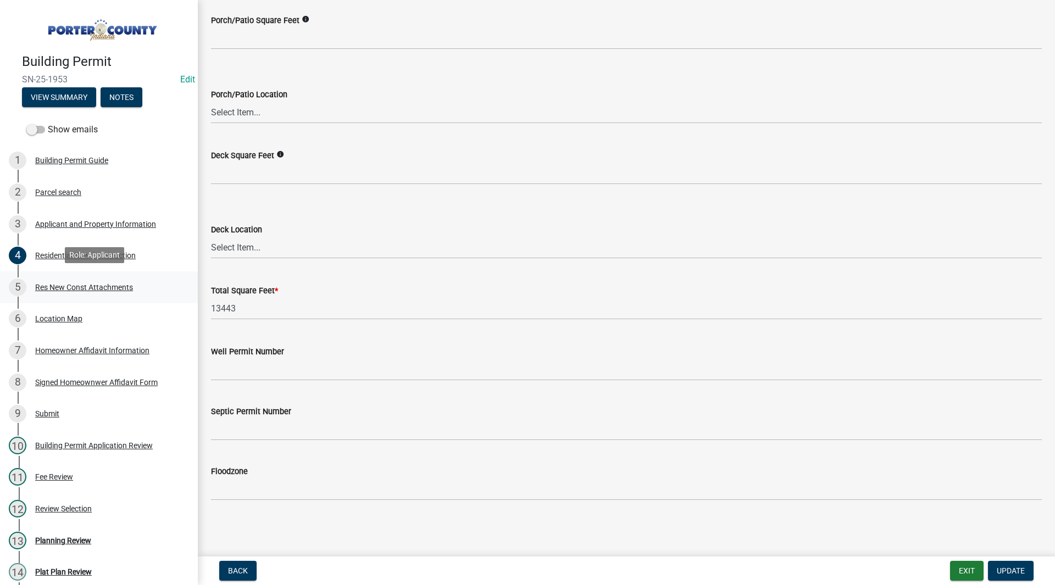
click at [99, 285] on div "Res New Const Attachments" at bounding box center [84, 287] width 98 height 8
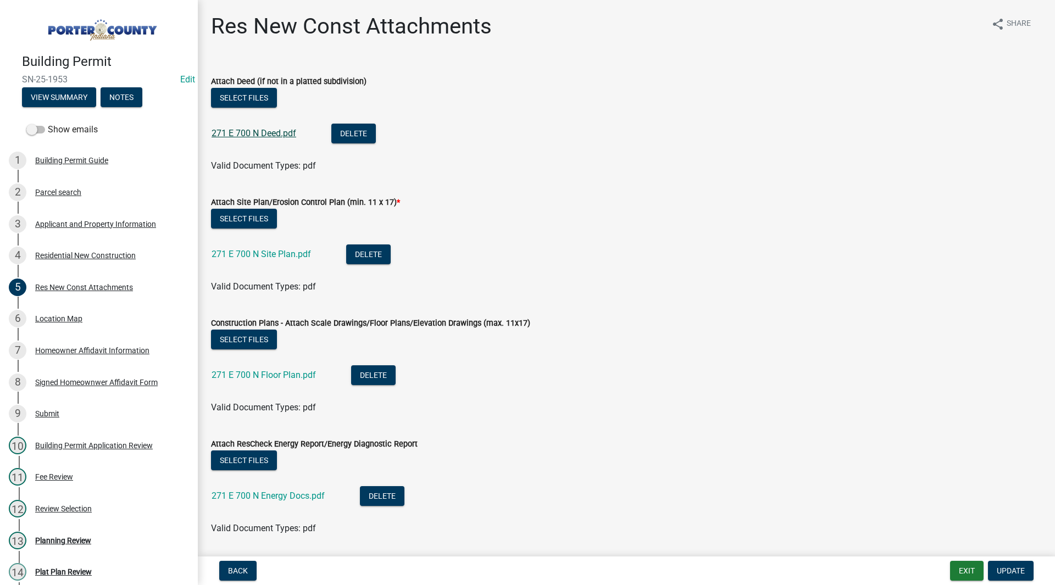
click at [279, 129] on link "271 E 700 N Deed.pdf" at bounding box center [253, 133] width 85 height 10
click at [606, 190] on form "Attach Site Plan/Erosion Control Plan (min. 11 x 17) * Select files 271 E 700 N…" at bounding box center [626, 237] width 831 height 111
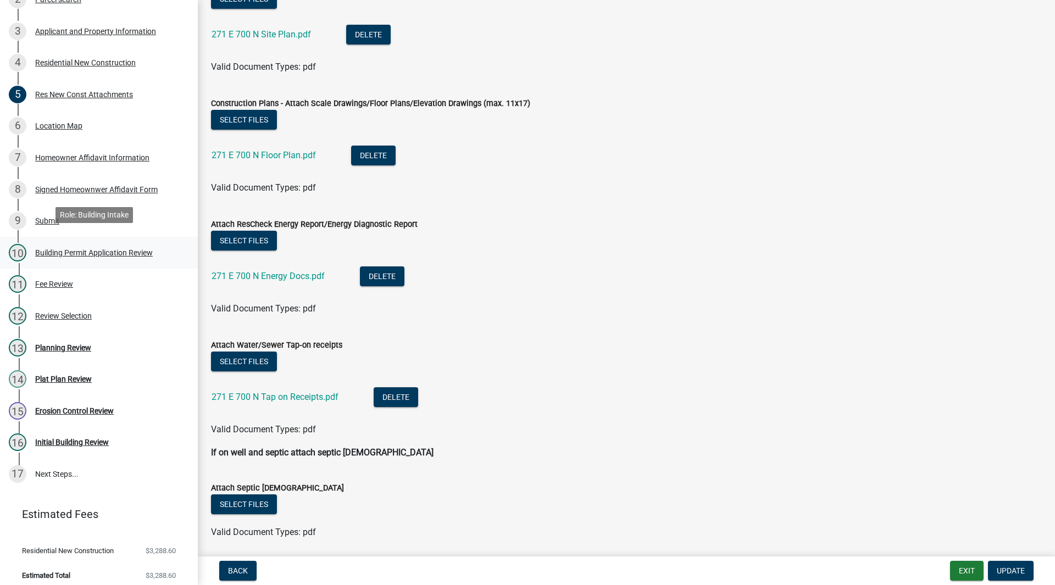
scroll to position [198, 0]
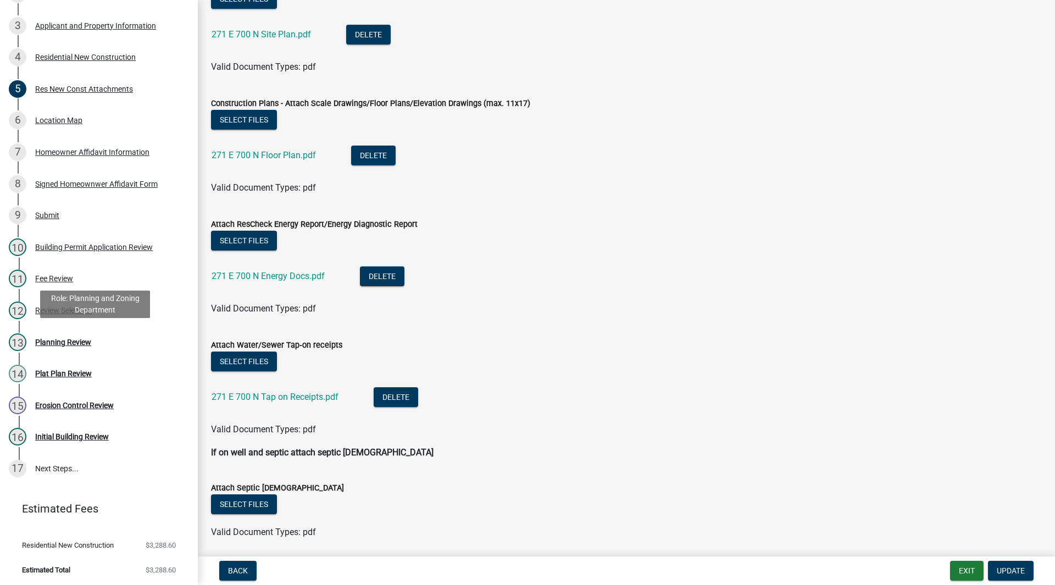
click at [99, 343] on div "13 Planning Review" at bounding box center [94, 342] width 171 height 18
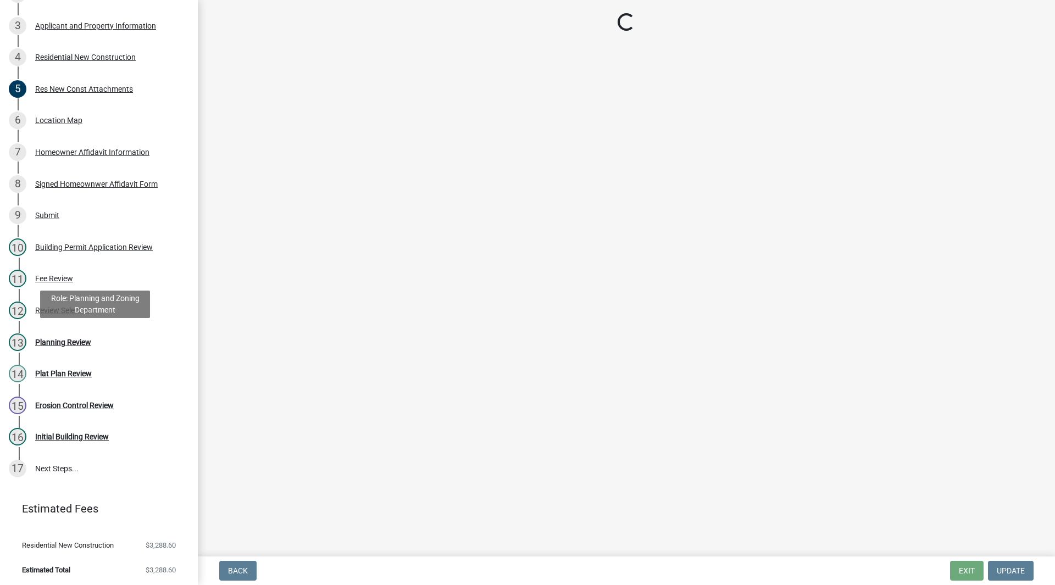
scroll to position [0, 0]
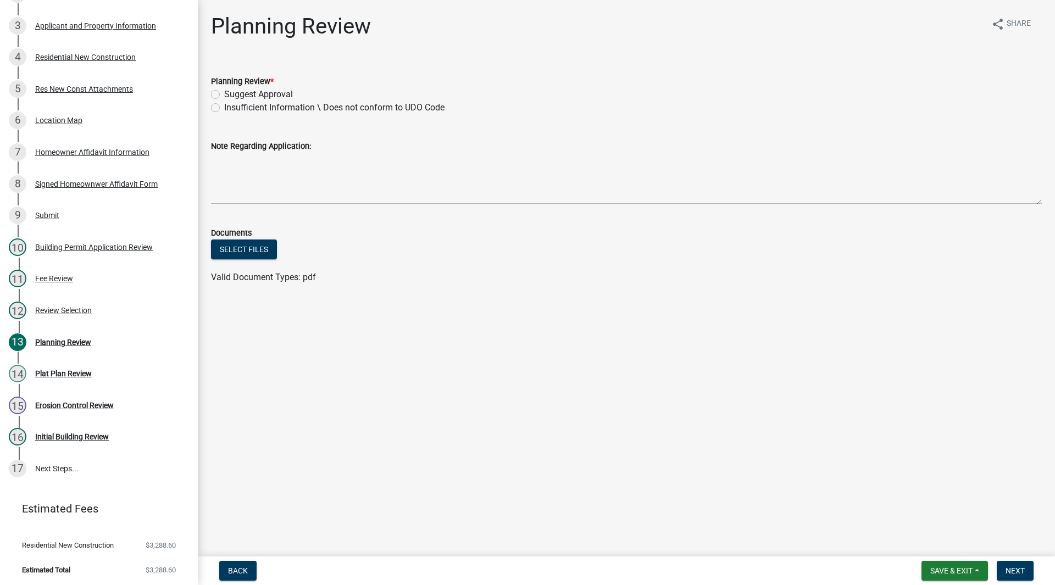
click at [270, 107] on label "Insufficient Information \ Does not conform to UDO Code" at bounding box center [334, 107] width 220 height 13
click at [231, 107] on input "Insufficient Information \ Does not conform to UDO Code" at bounding box center [227, 104] width 7 height 7
radio input "true"
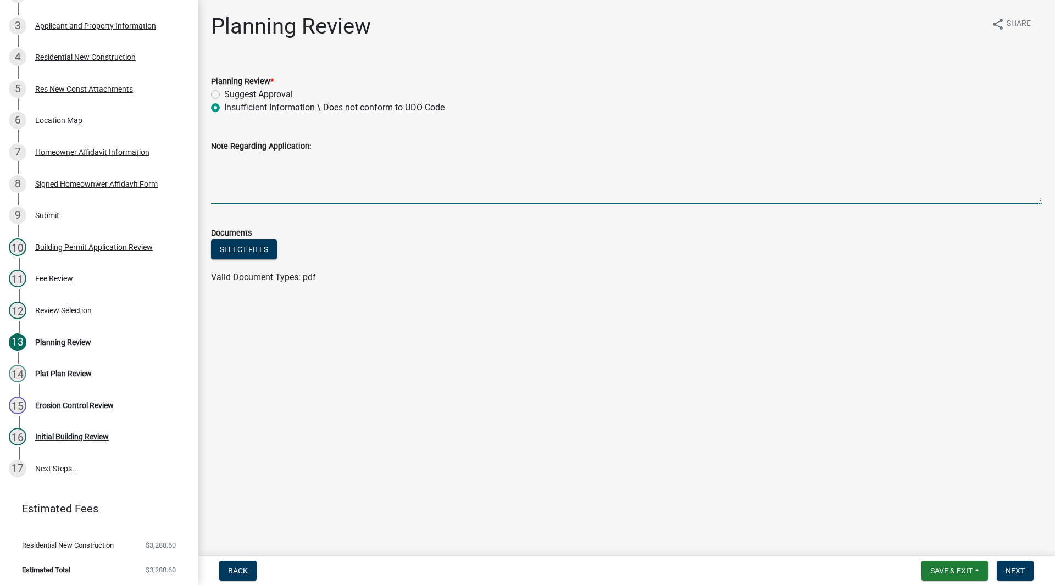
click at [258, 164] on textarea "Note Regarding Application:" at bounding box center [626, 179] width 831 height 52
type textarea "D"
click at [603, 164] on textarea "Use Variance Required ("Barndominium"), also sq ft on application does not matc…" at bounding box center [626, 179] width 831 height 52
type textarea "Use Variance Required ("Barndominium"), also sq ft on application does not matc…"
click at [984, 573] on button "Save & Exit" at bounding box center [954, 571] width 66 height 20
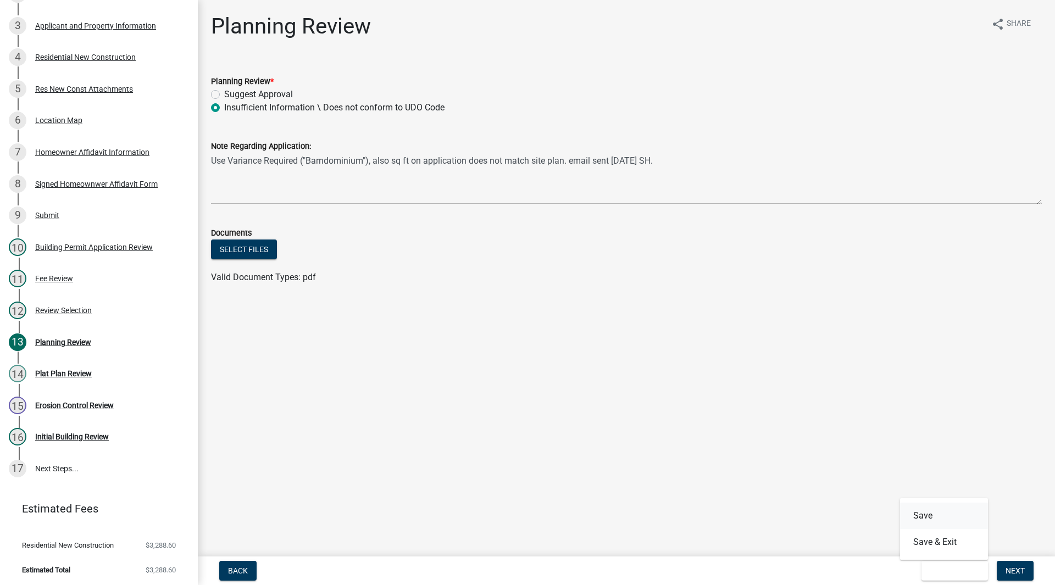
click at [945, 519] on button "Save" at bounding box center [944, 516] width 88 height 26
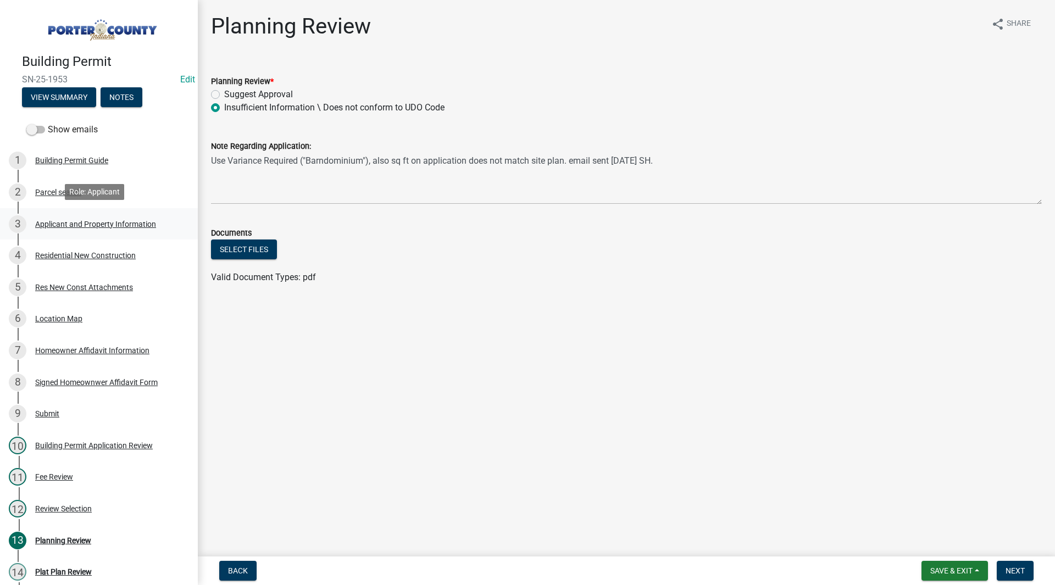
click at [96, 225] on div "Applicant and Property Information" at bounding box center [95, 224] width 121 height 8
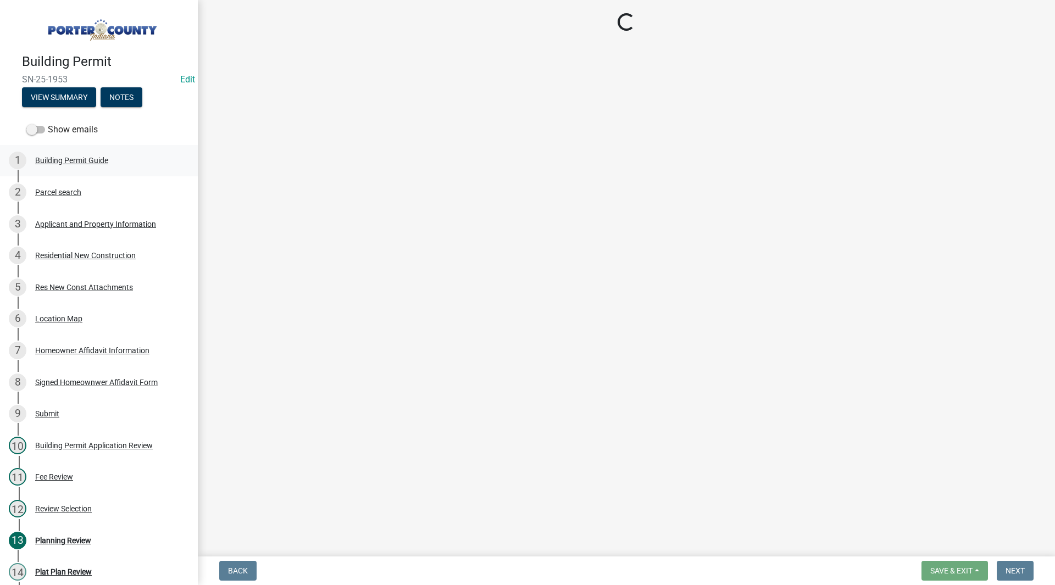
select select "403f4b3c-c23a-4b9f-b6b7-b4f73366513c"
select select "ea6751d4-6bf7-4a16-89ee-f7801ab82aa1"
select select "e2d1b1d7-ccc9-456b-9e96-e16306515997"
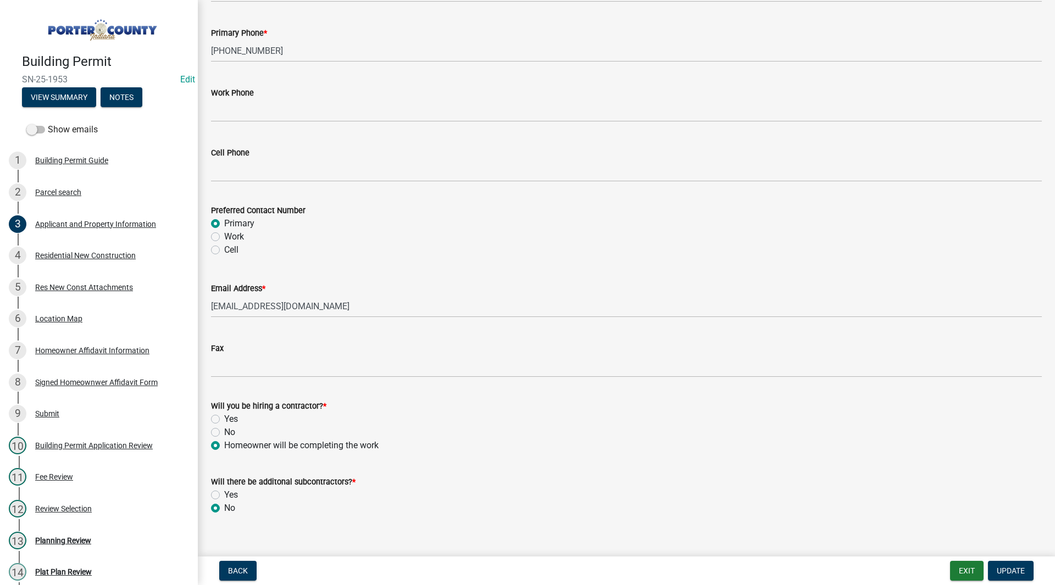
scroll to position [1470, 0]
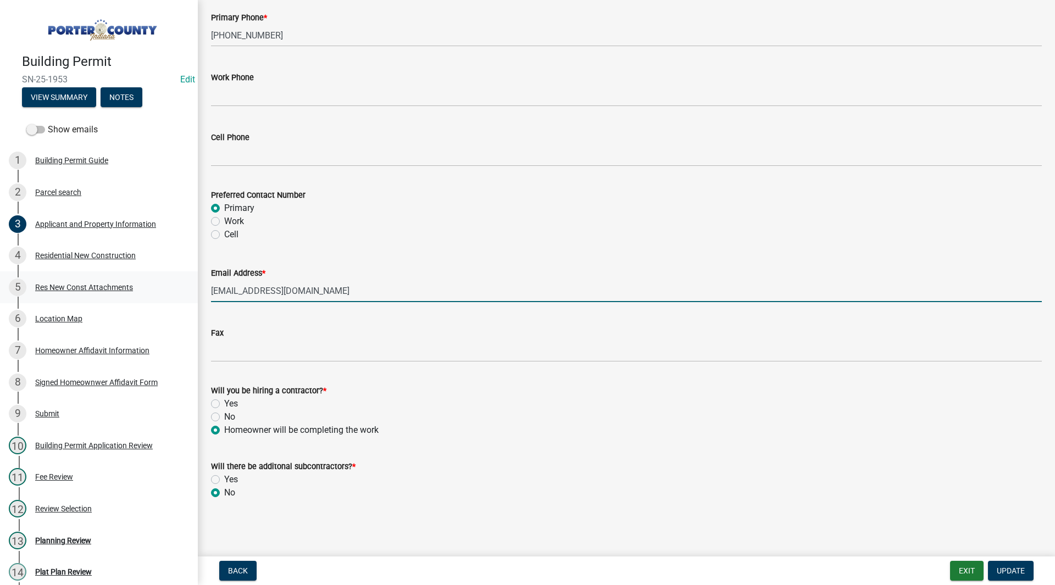
drag, startPoint x: 326, startPoint y: 289, endPoint x: 176, endPoint y: 297, distance: 150.7
click at [176, 297] on div "Building Permit SN-25-1953 Edit View Summary Notes Show emails 1 Building Permi…" at bounding box center [527, 292] width 1055 height 585
click at [294, 317] on div "Fax" at bounding box center [626, 336] width 831 height 51
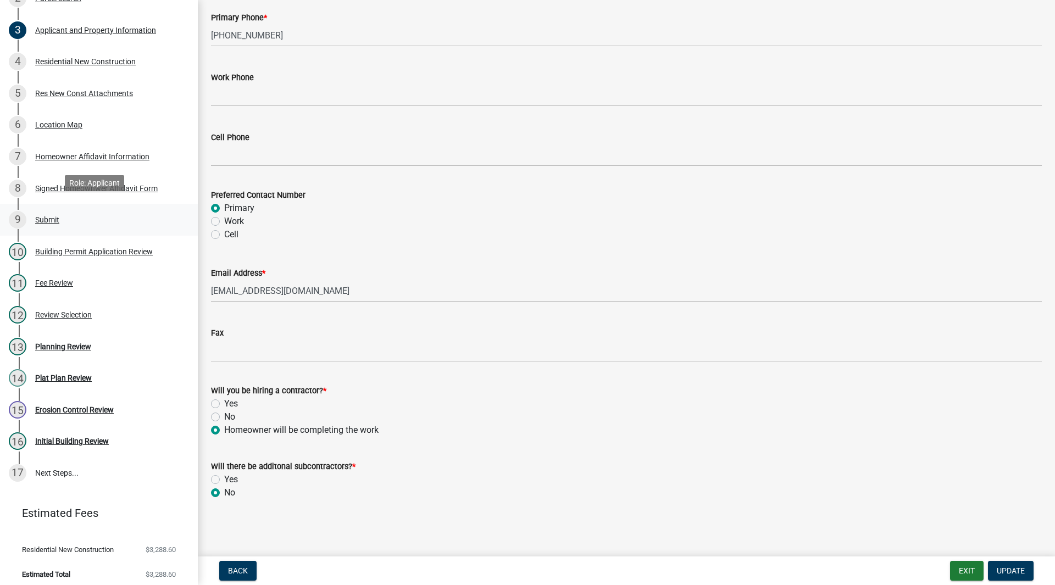
scroll to position [198, 0]
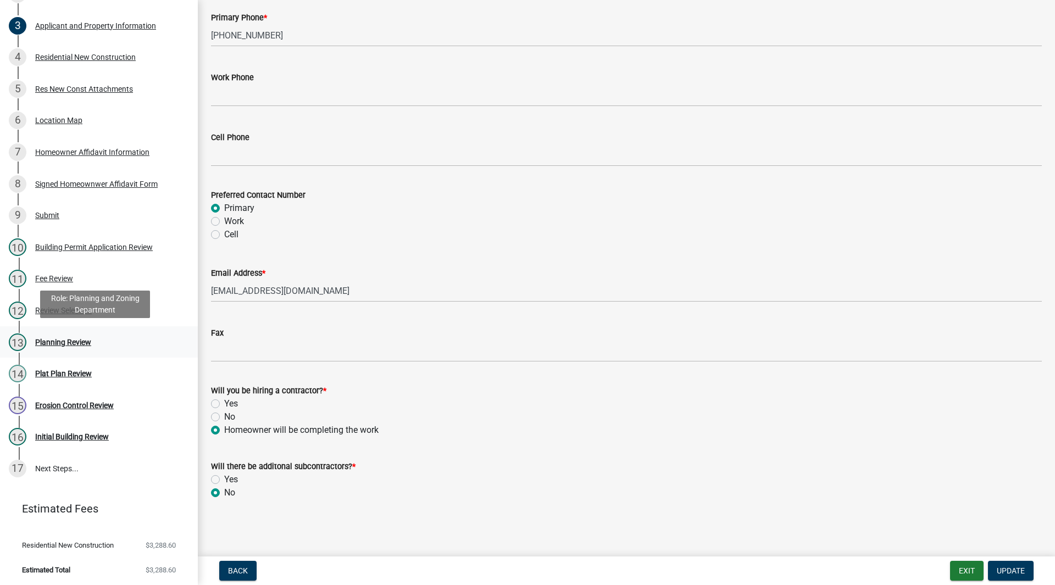
click at [144, 345] on div "13 Planning Review" at bounding box center [94, 342] width 171 height 18
